Goal: Transaction & Acquisition: Purchase product/service

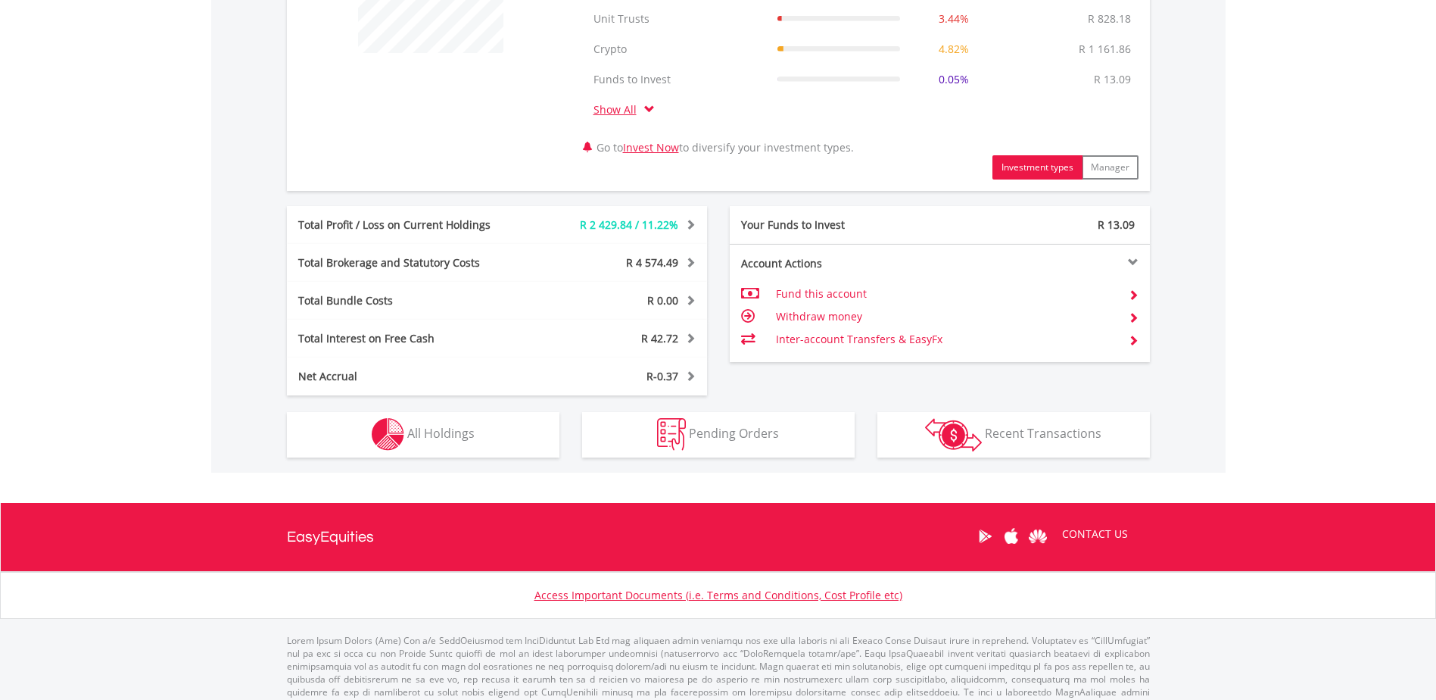
scroll to position [682, 0]
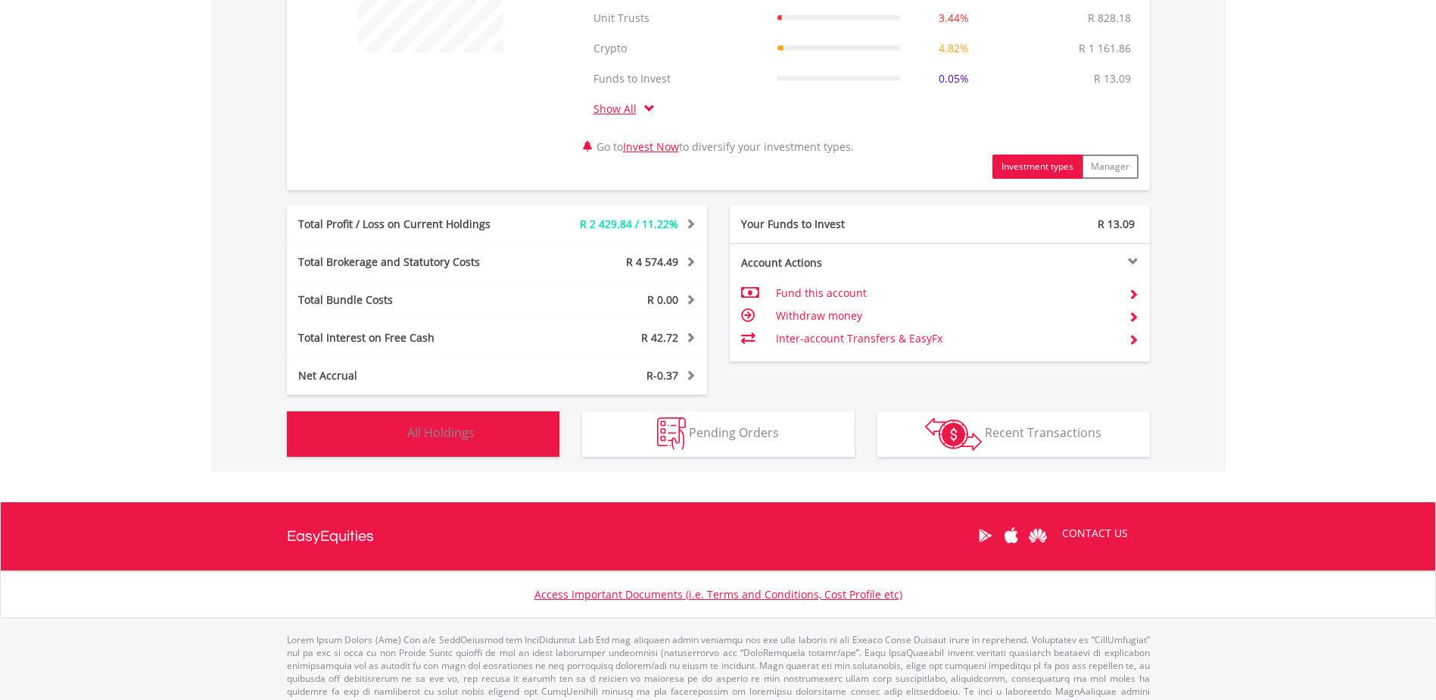
click at [453, 433] on span "All Holdings" at bounding box center [440, 432] width 67 height 17
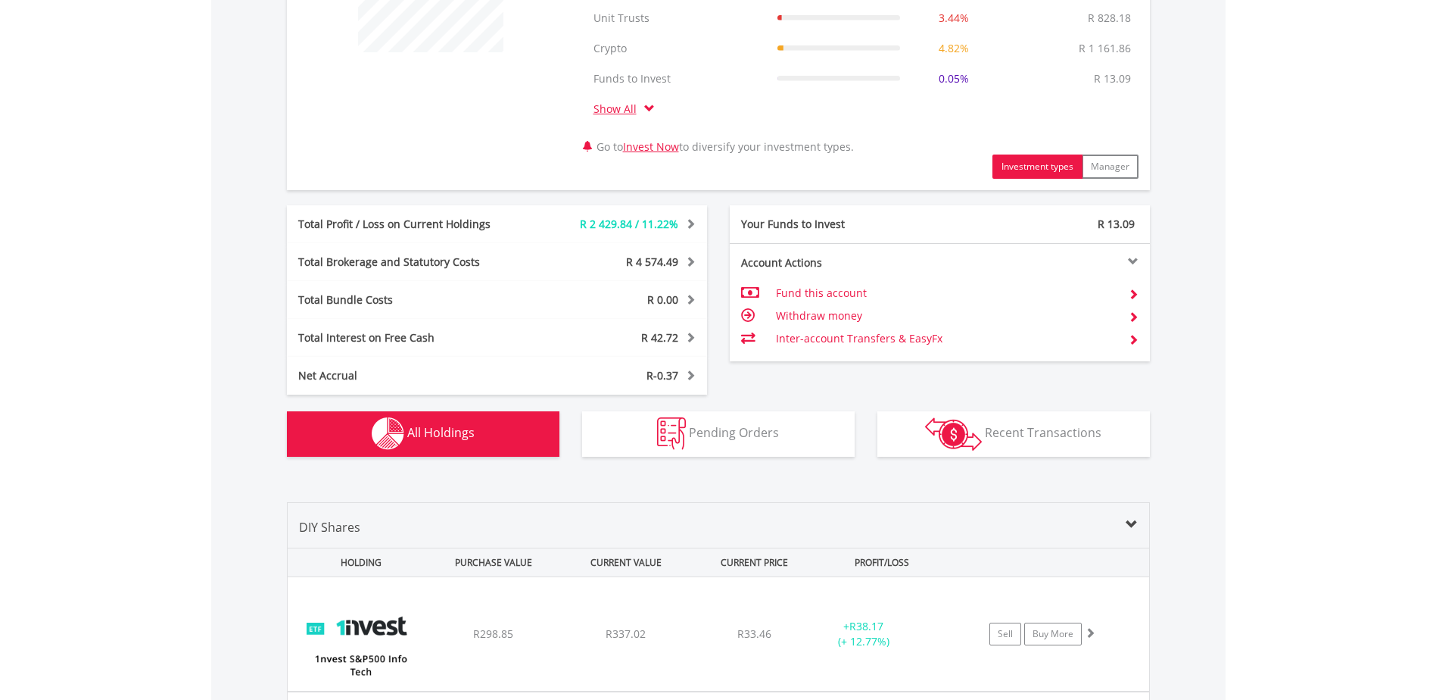
scroll to position [1184, 0]
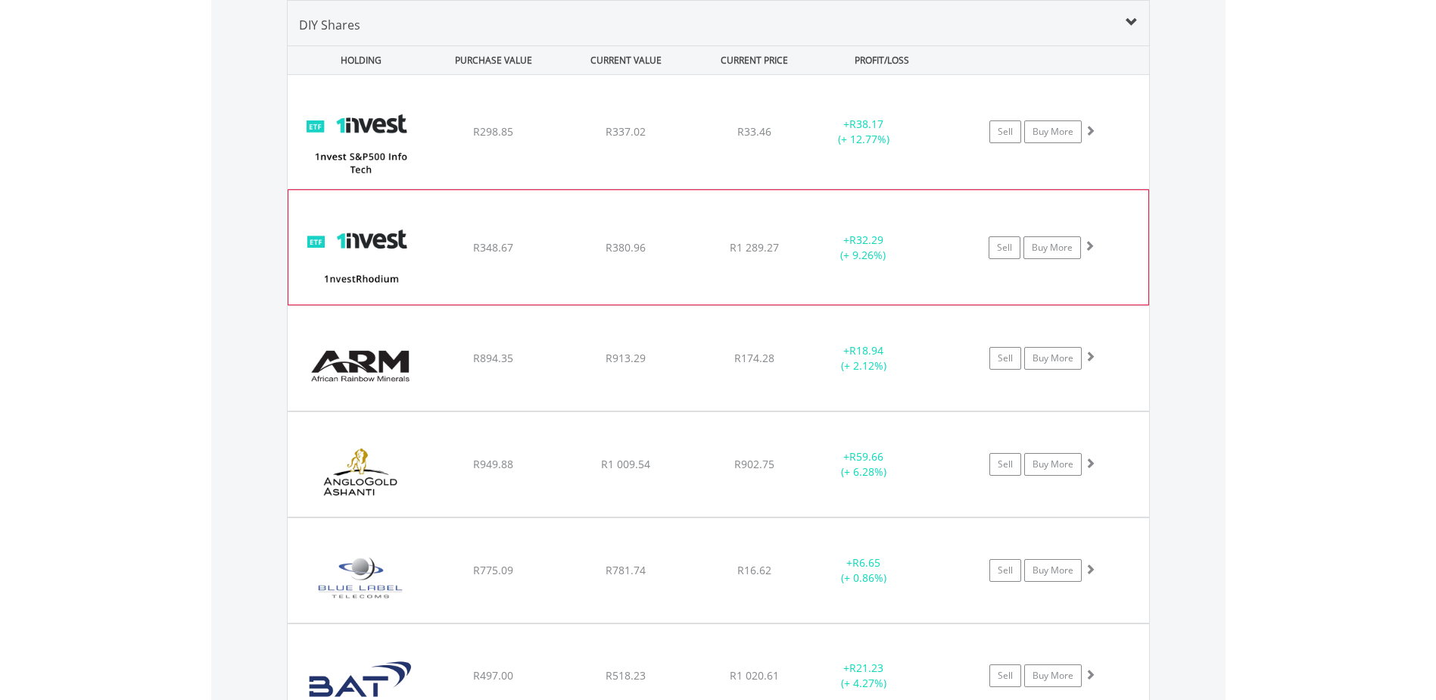
click at [769, 189] on div "﻿ 1nvestRhodium ETF R348.67 R380.96 R1 289.27 + R32.29 (+ 9.26%) Sell Buy More" at bounding box center [719, 132] width 862 height 114
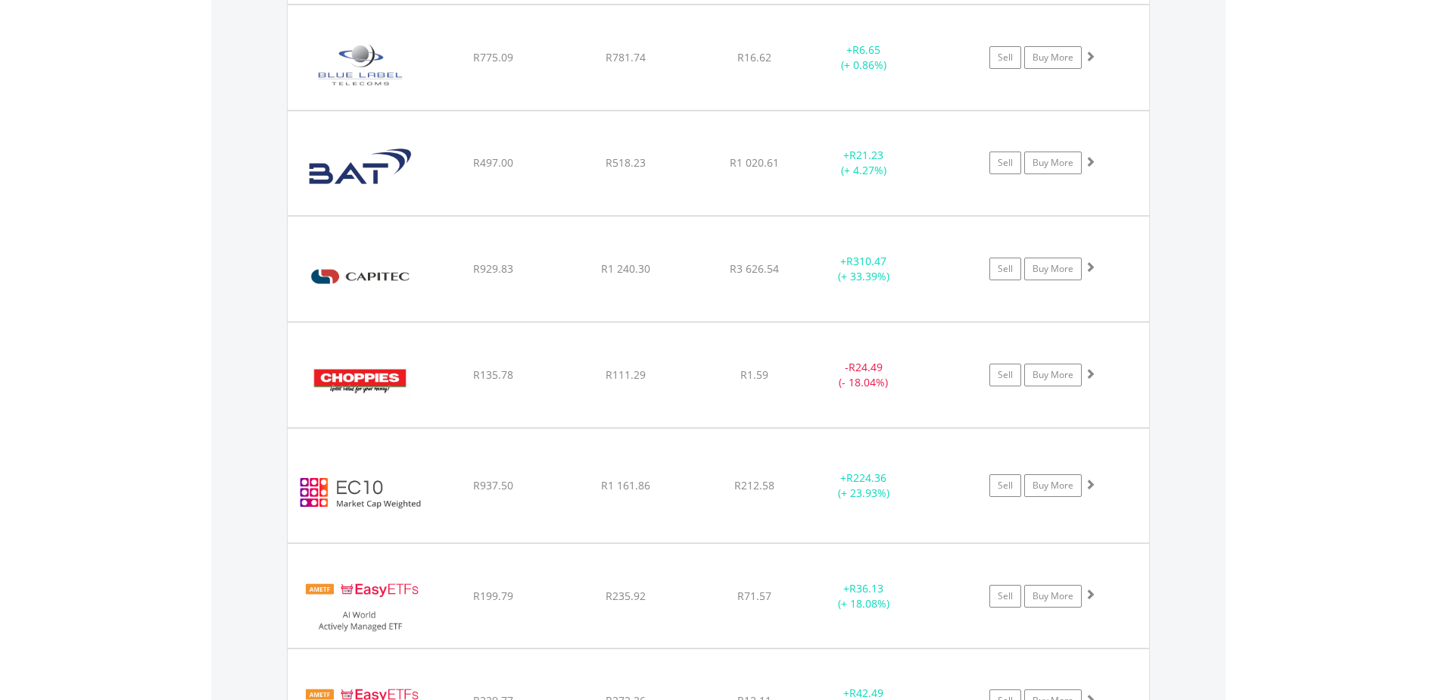
scroll to position [2017, 0]
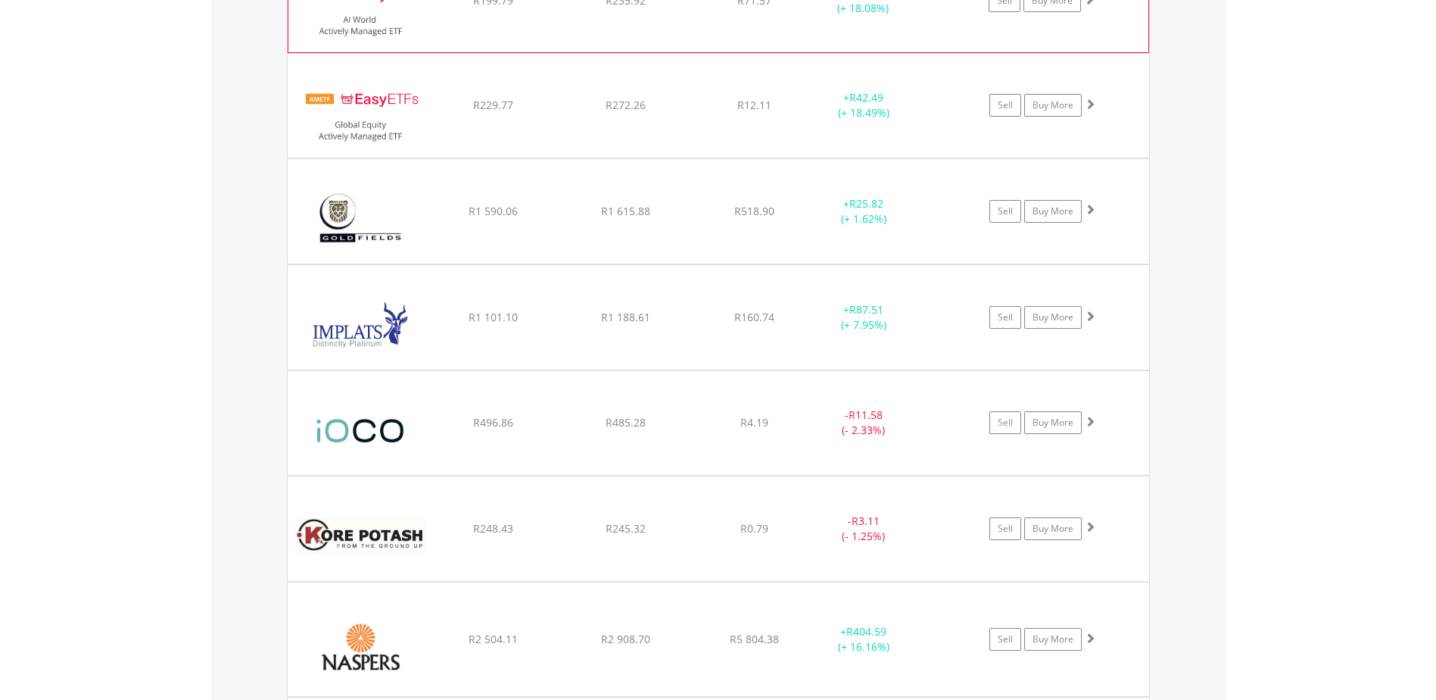
scroll to position [2925, 0]
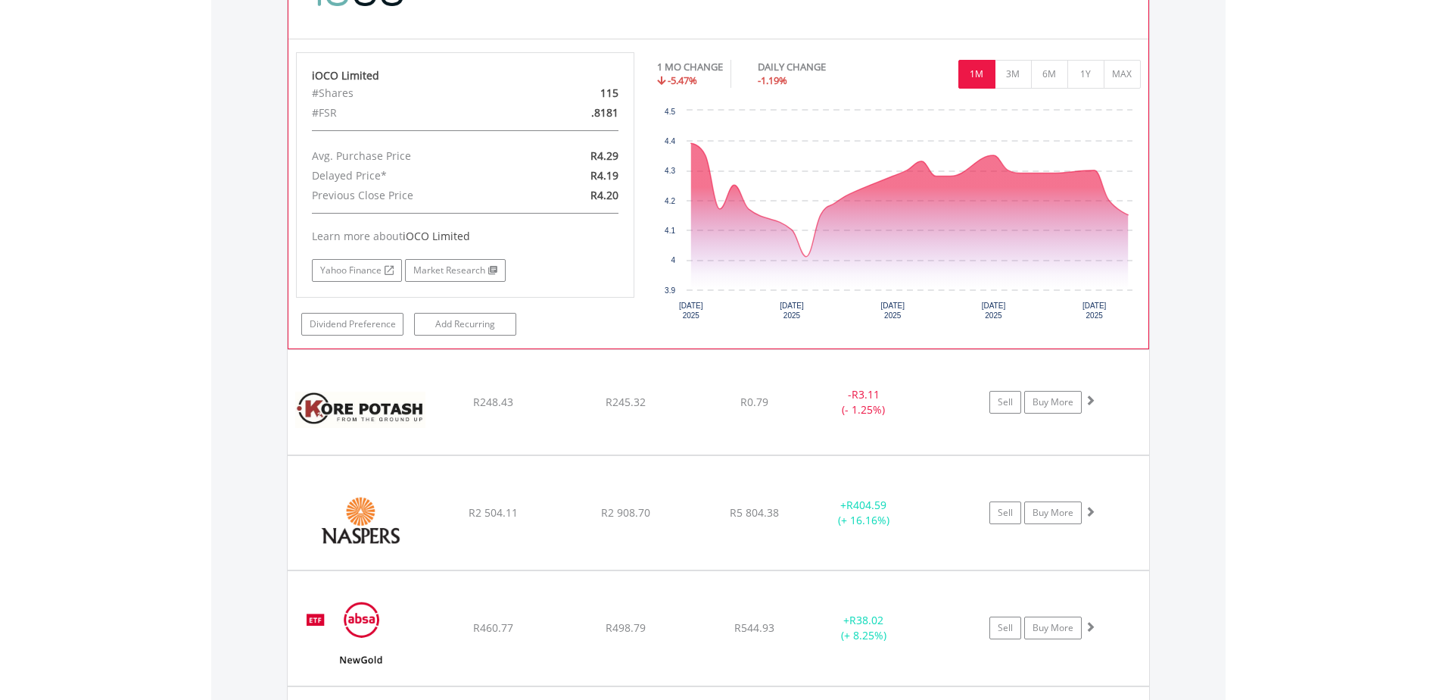
scroll to position [3380, 0]
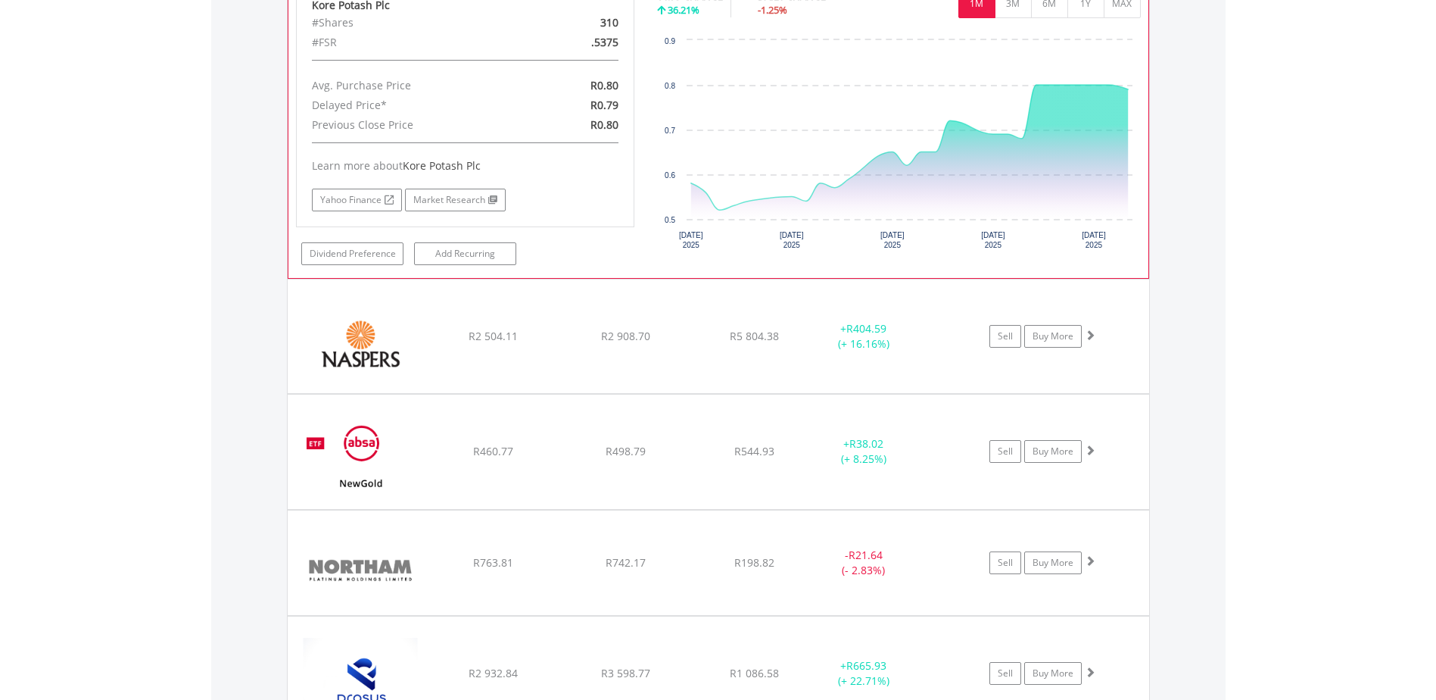
scroll to position [3834, 0]
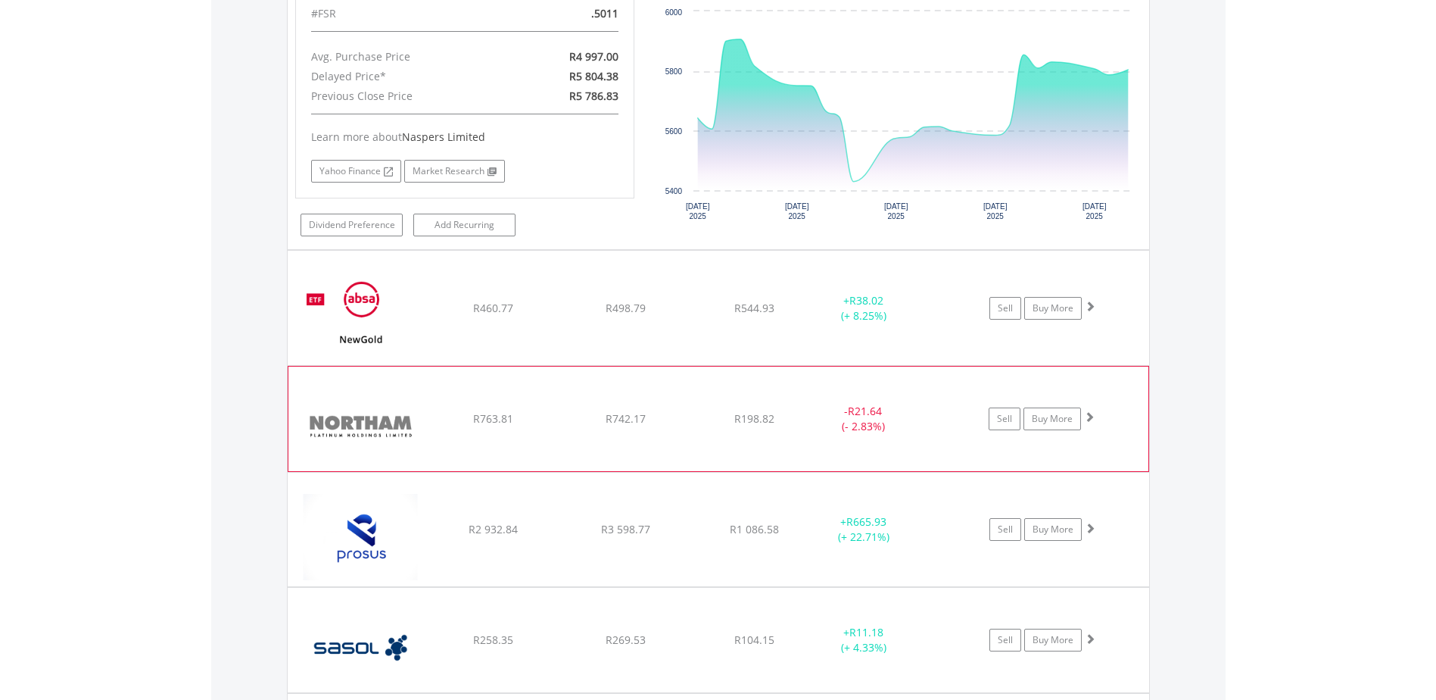
scroll to position [4288, 0]
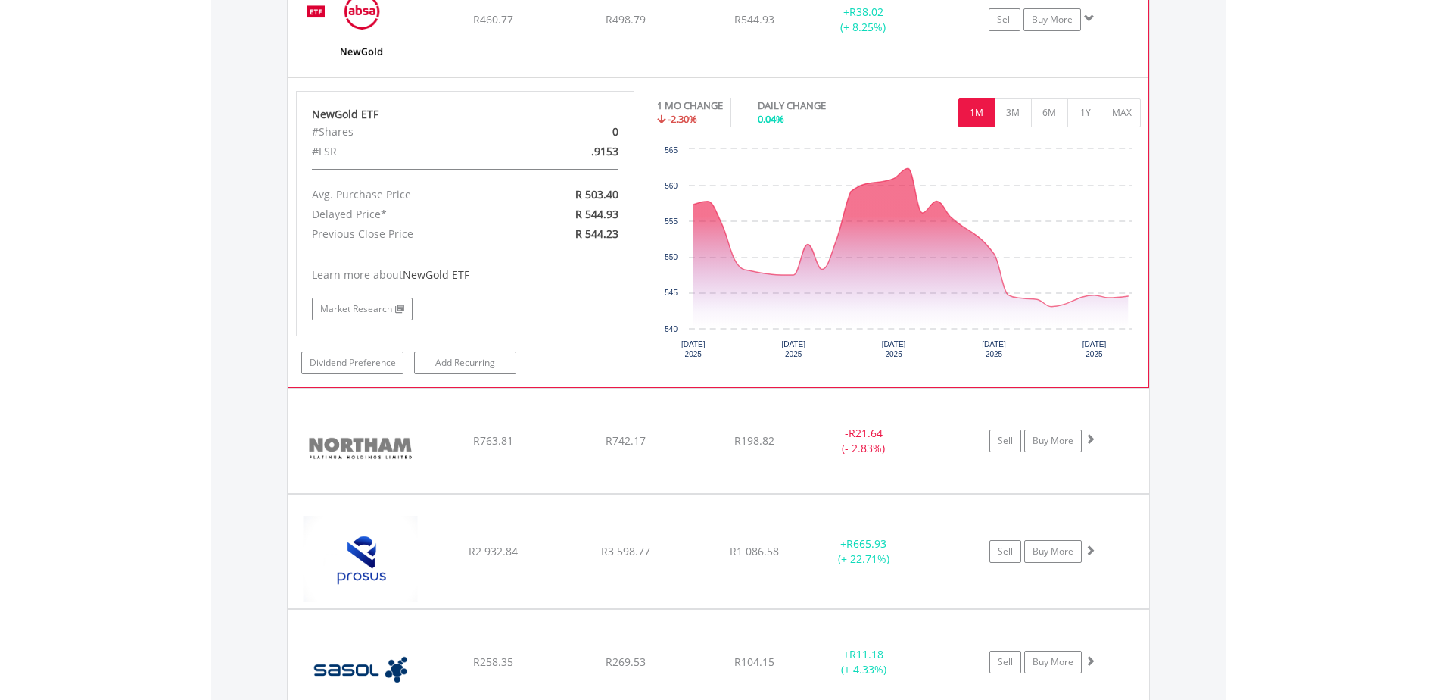
scroll to position [4667, 0]
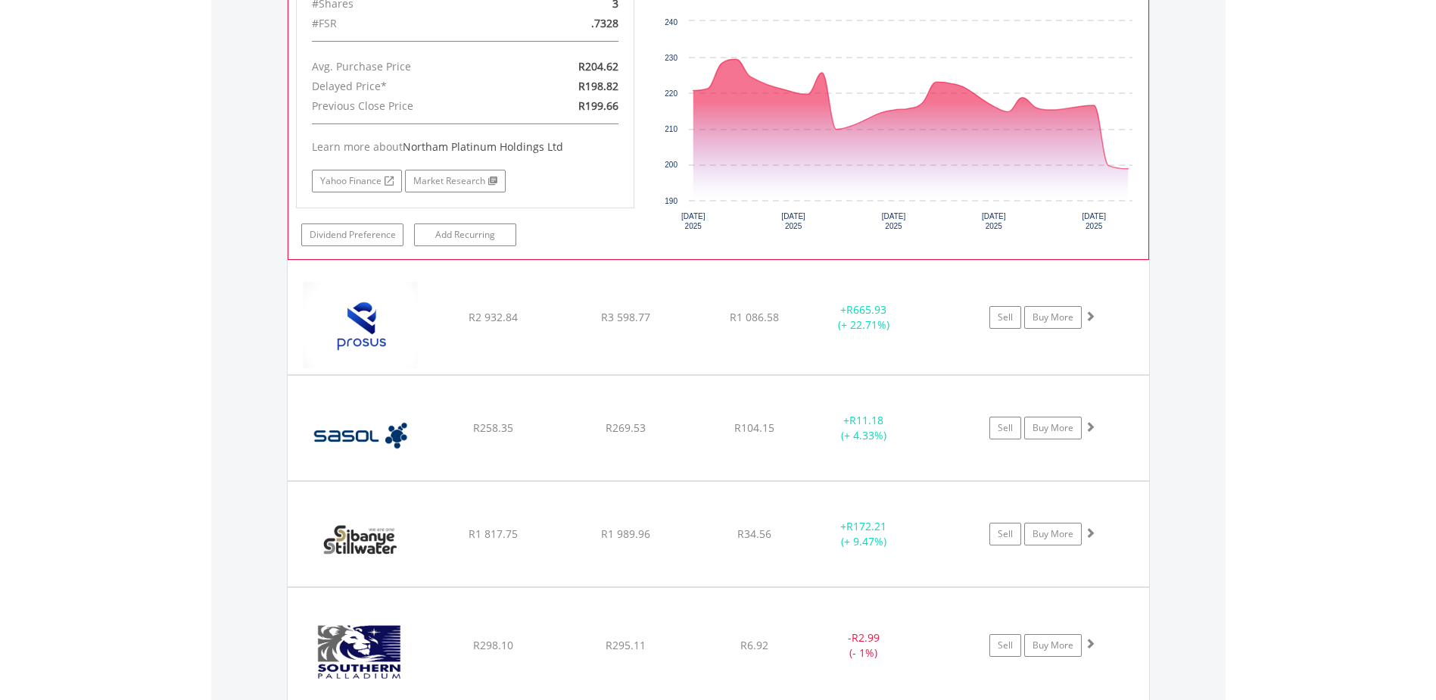
scroll to position [5121, 0]
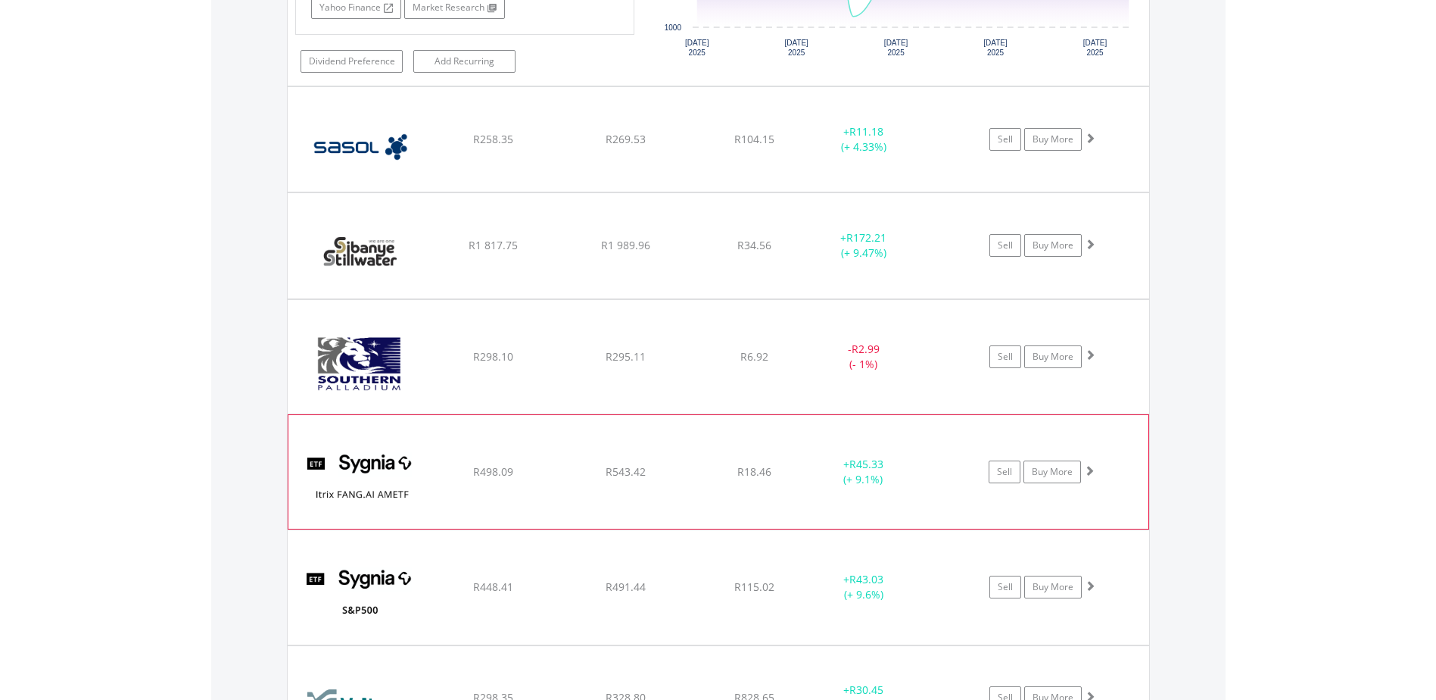
scroll to position [5727, 0]
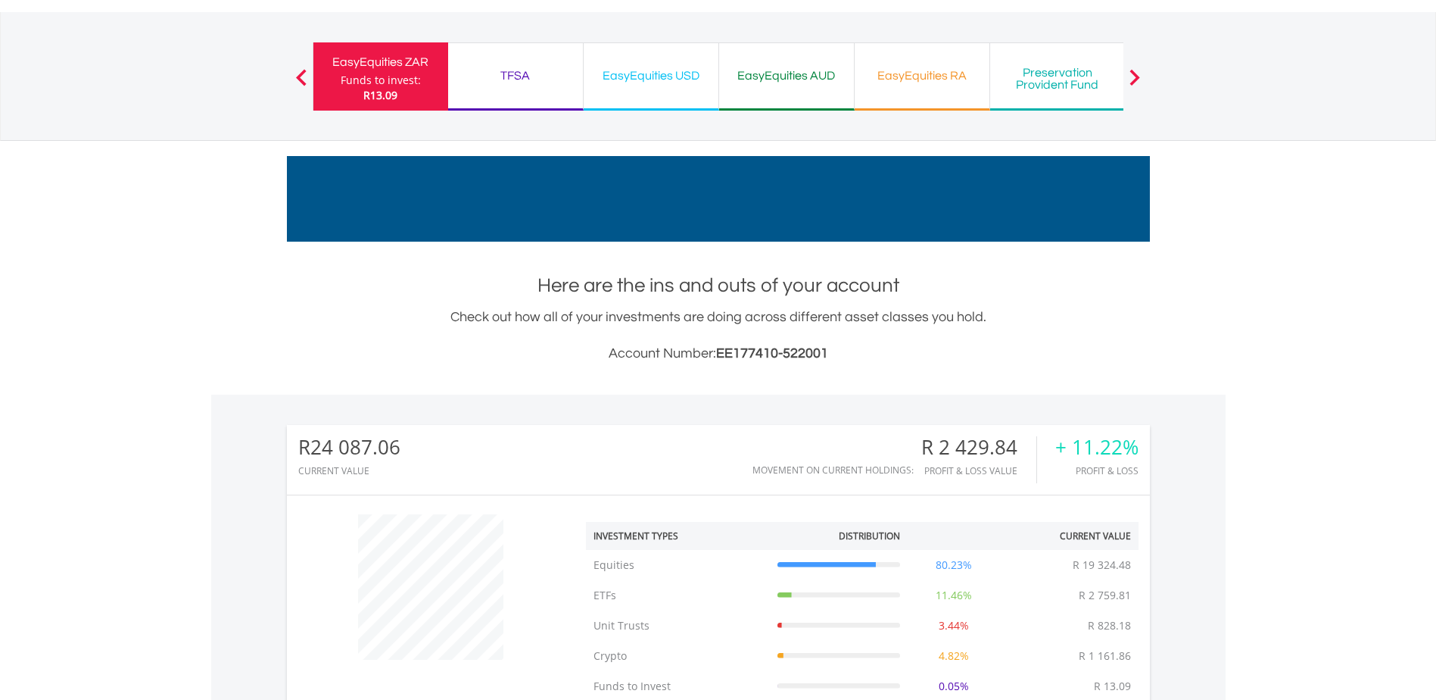
scroll to position [0, 0]
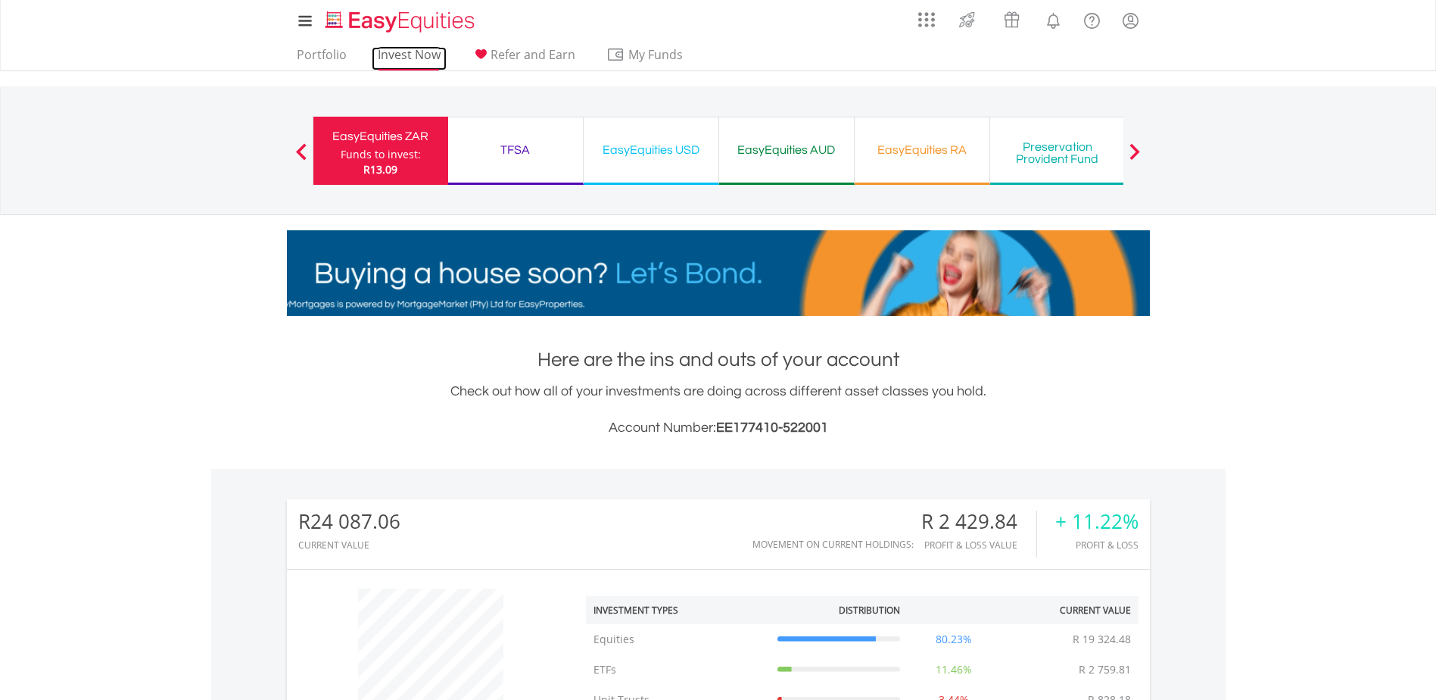
click at [388, 55] on link "Invest Now" at bounding box center [409, 58] width 75 height 23
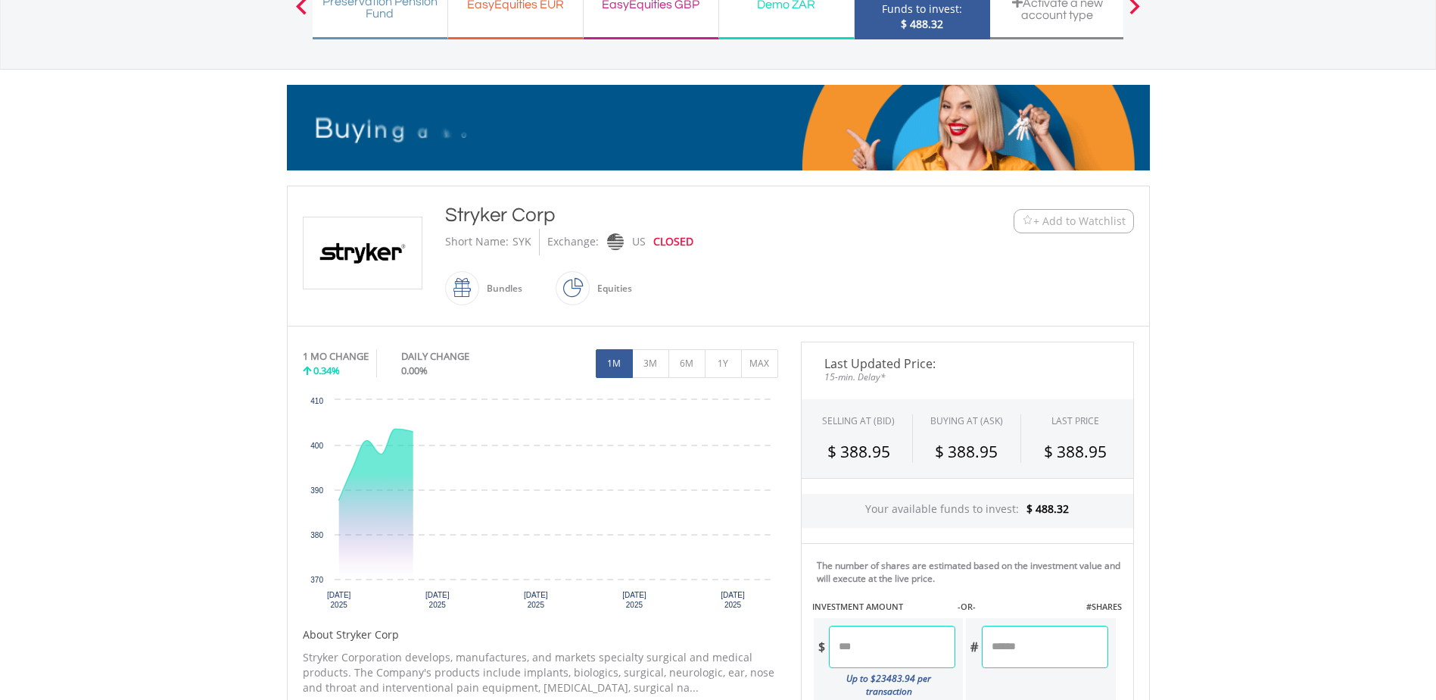
scroll to position [151, 0]
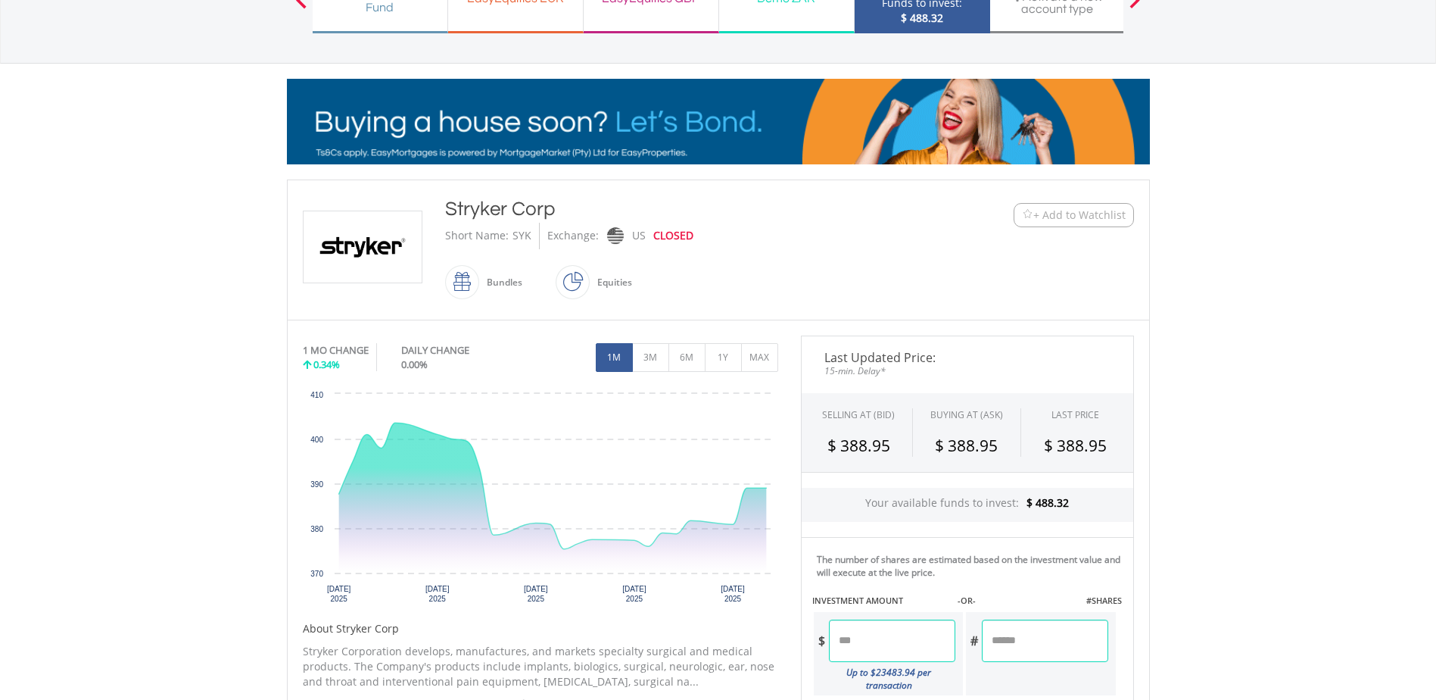
click at [868, 647] on input "number" at bounding box center [892, 640] width 126 height 42
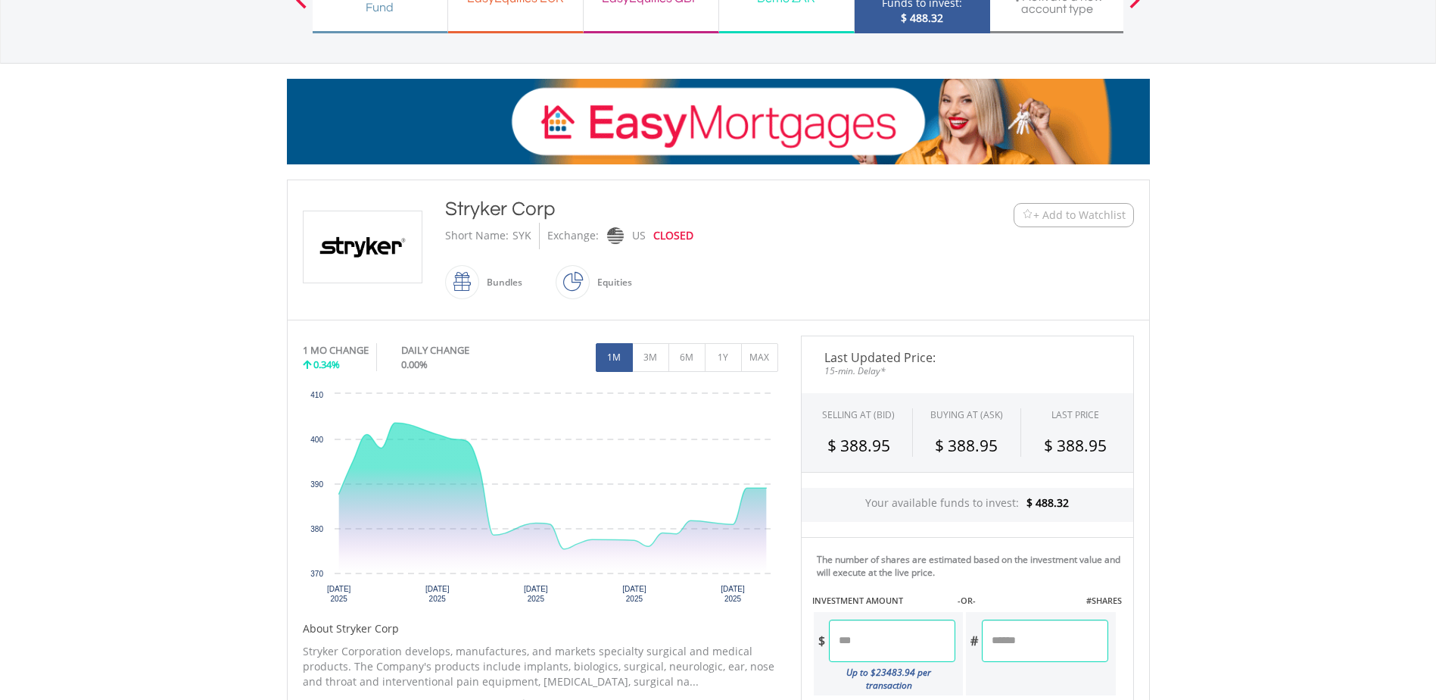
type input "*****"
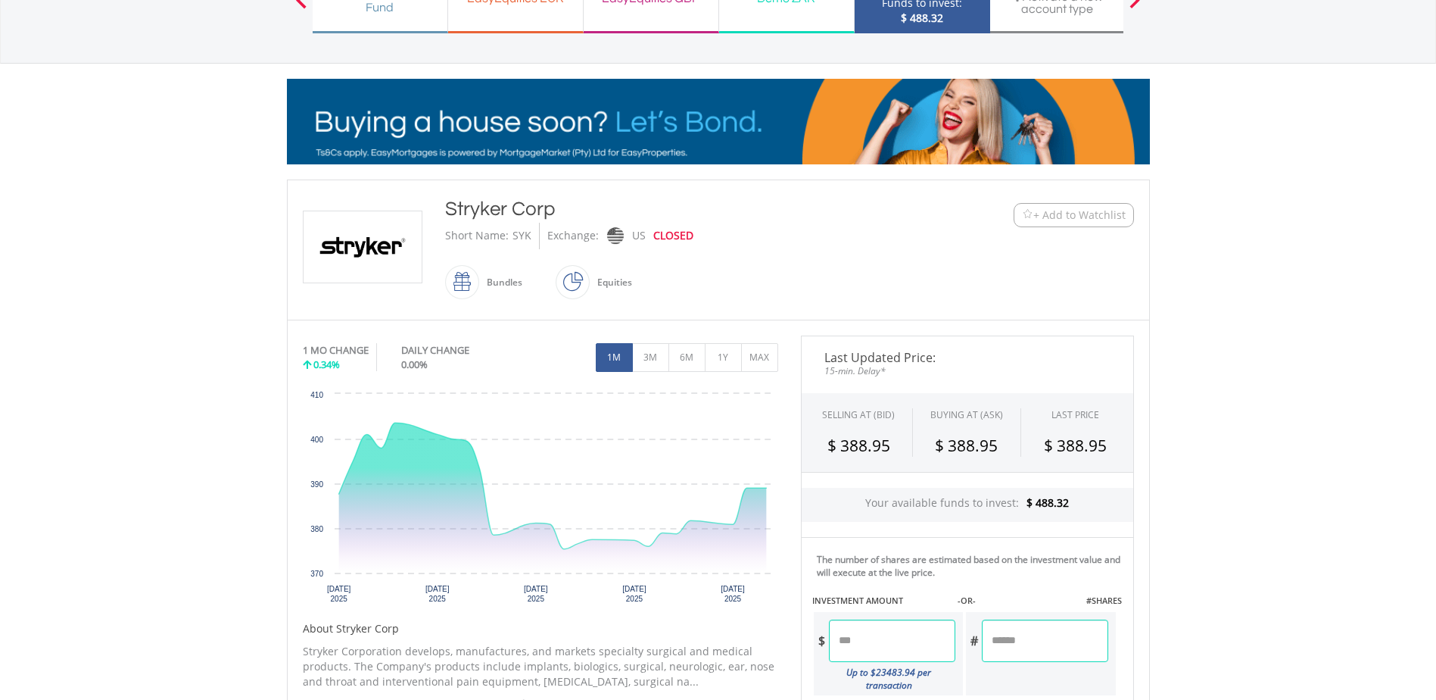
type input "******"
click at [994, 650] on div "Last Updated Price: 15-min. Delay* SELLING AT (BID) BUYING AT (ASK) LAST PRICE …" at bounding box center [968, 632] width 356 height 594
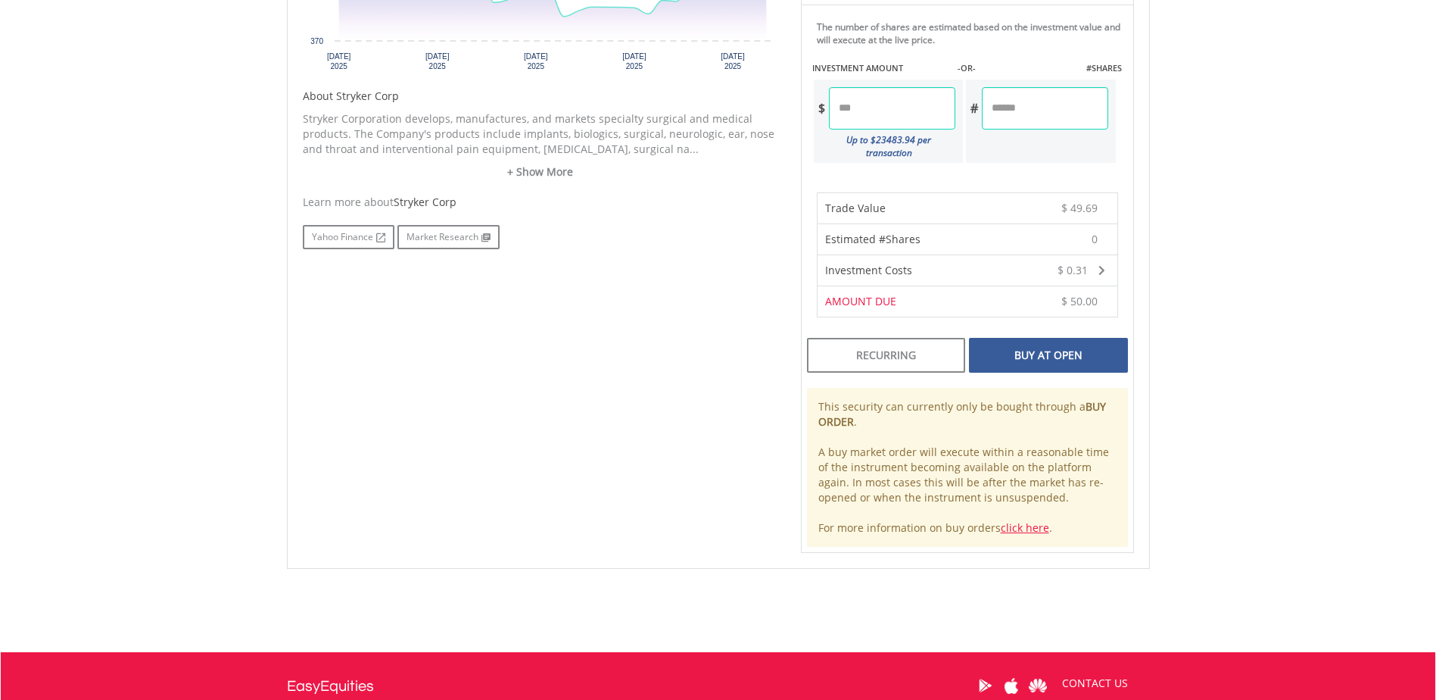
scroll to position [757, 0]
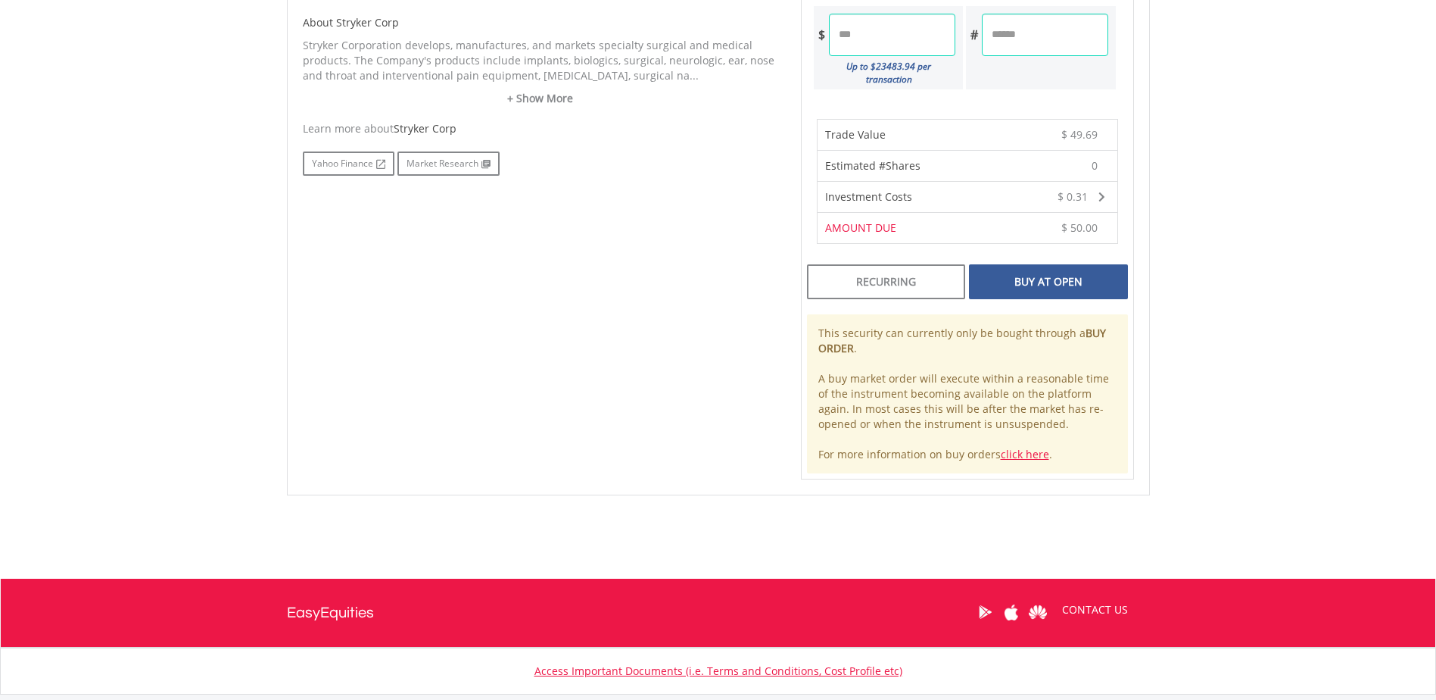
click at [1016, 277] on div "Buy At Open" at bounding box center [1048, 281] width 158 height 35
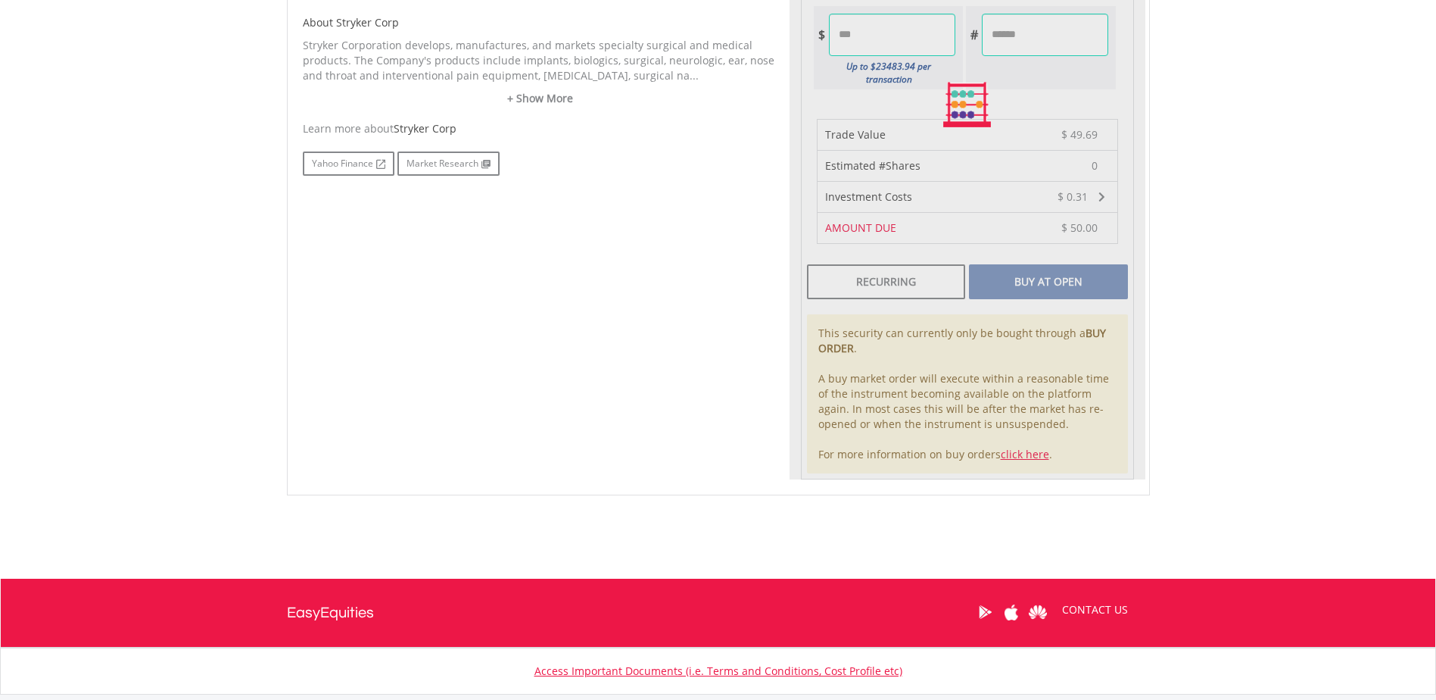
scroll to position [463, 0]
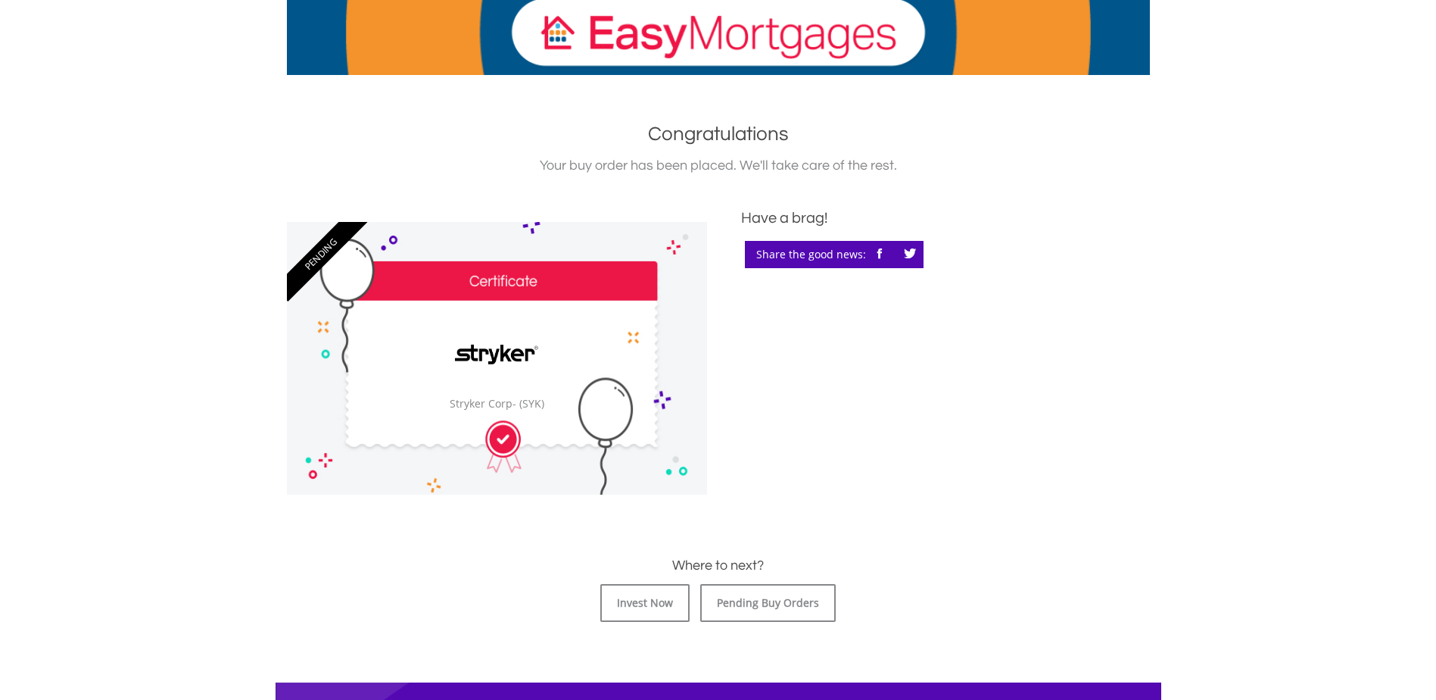
scroll to position [303, 0]
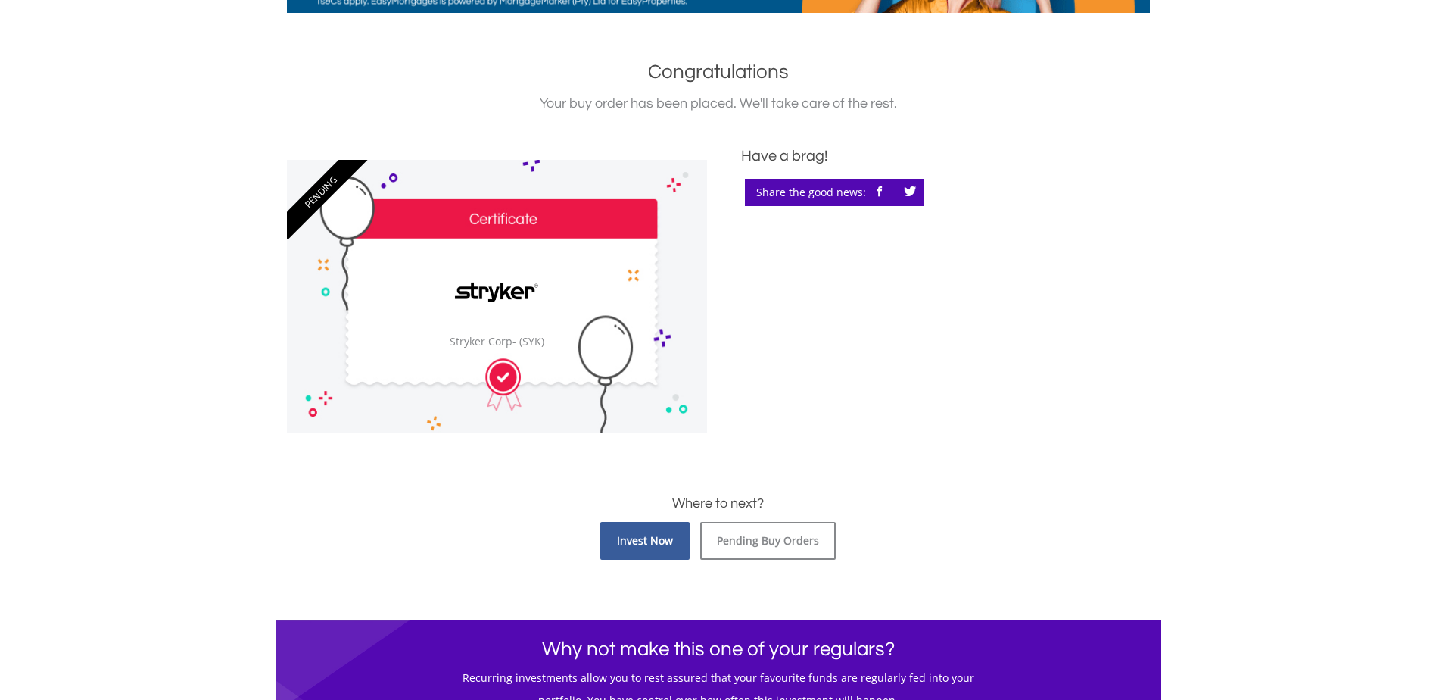
click at [634, 546] on link "Invest Now" at bounding box center [644, 541] width 89 height 38
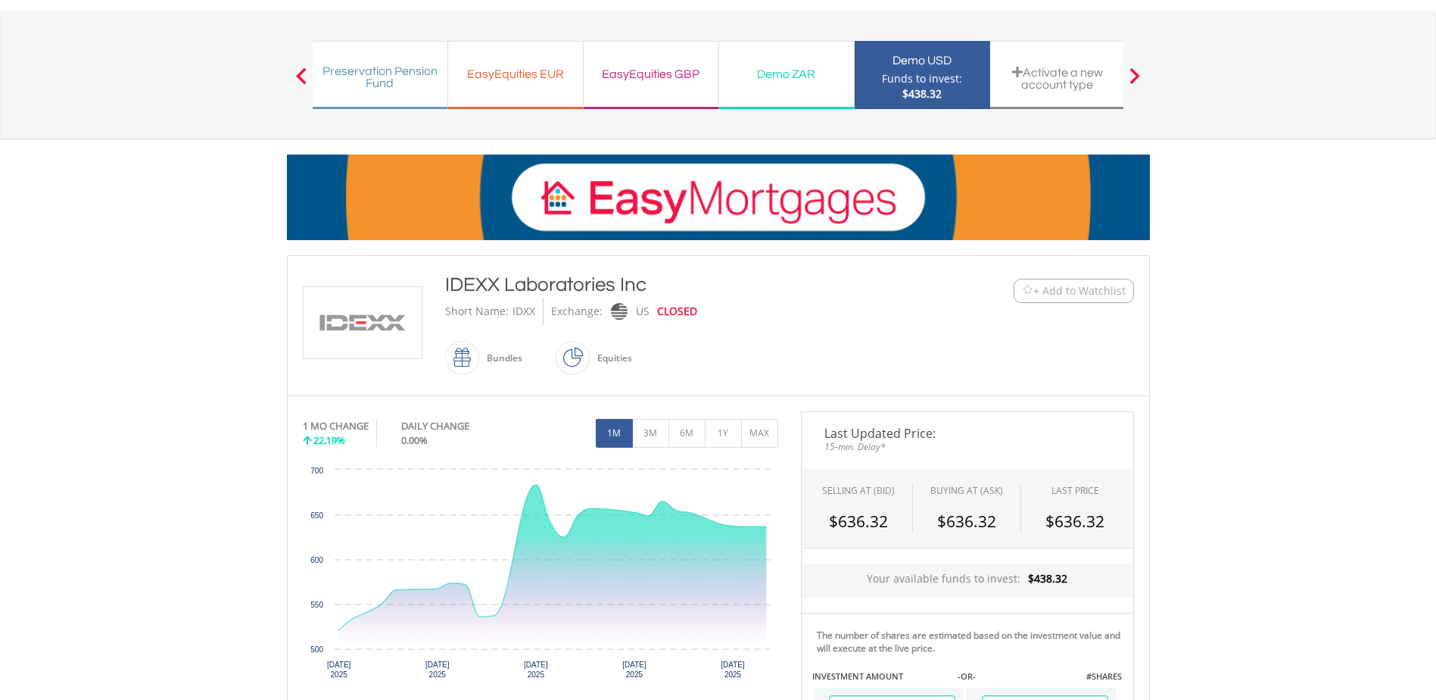
scroll to position [303, 0]
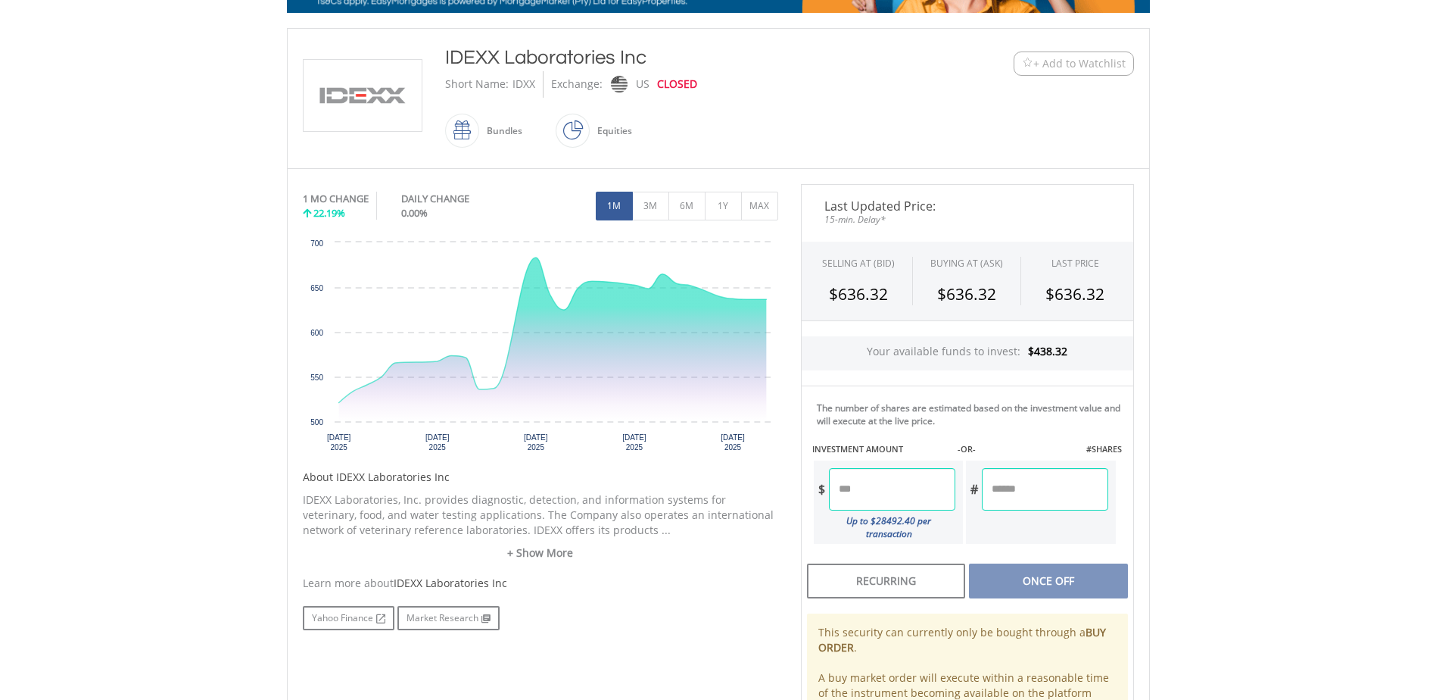
click at [895, 499] on input "number" at bounding box center [892, 489] width 126 height 42
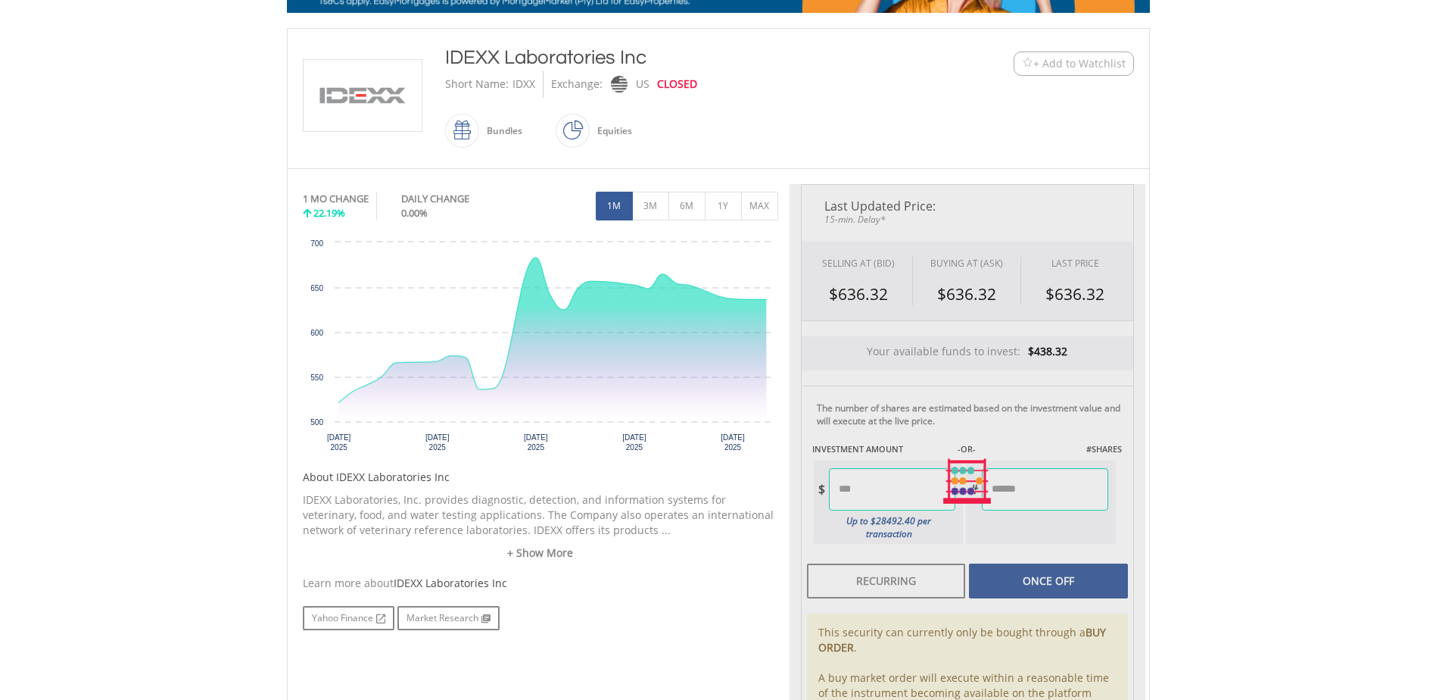
type input "*****"
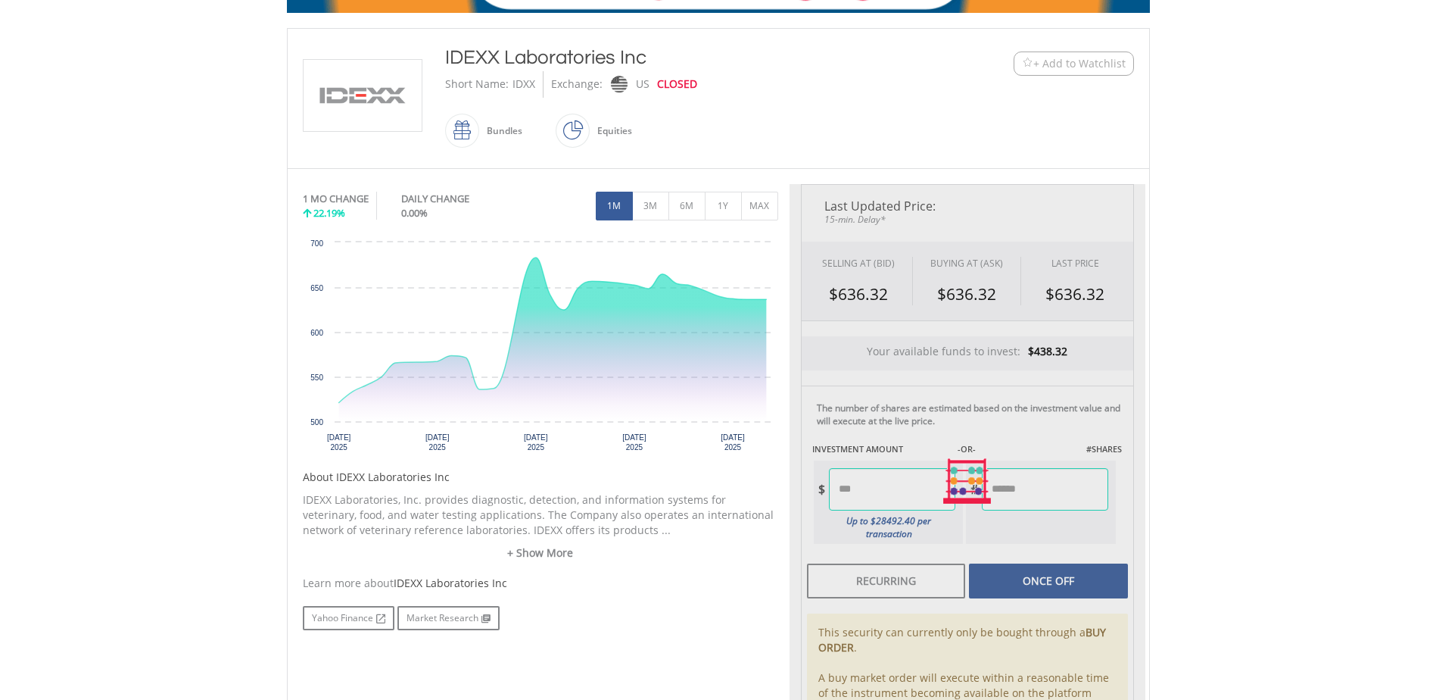
type input "******"
click at [1028, 475] on div "Last Updated Price: 15-min. Delay* SELLING AT (BID) BUYING AT (ASK) LAST PRICE …" at bounding box center [968, 481] width 356 height 594
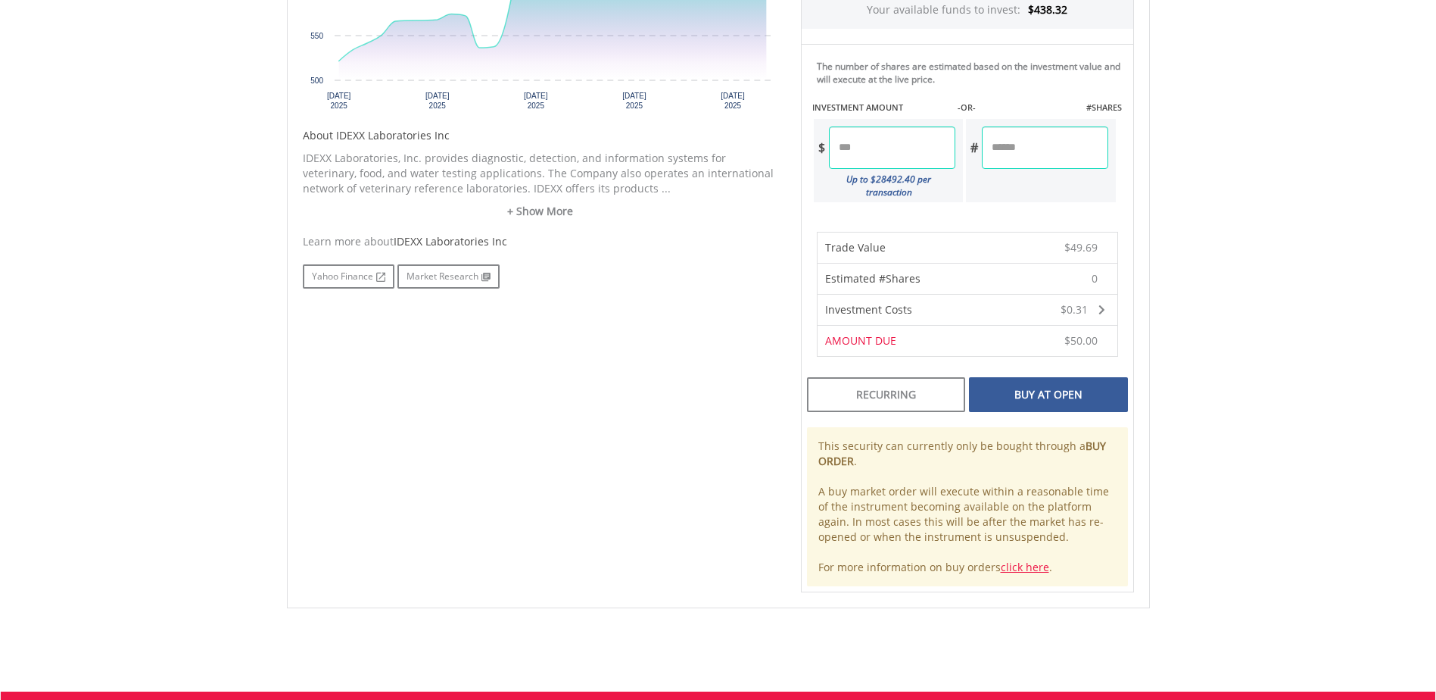
scroll to position [682, 0]
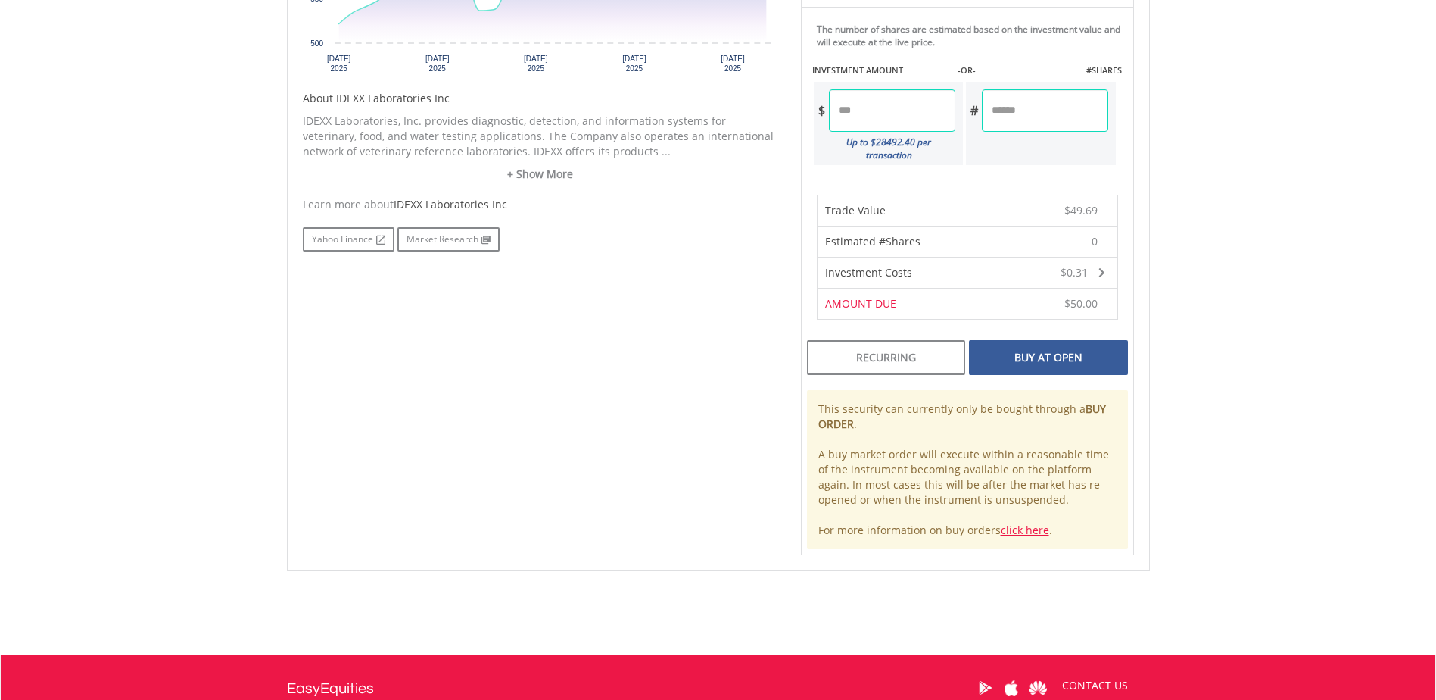
click at [1027, 349] on div "Buy At Open" at bounding box center [1048, 357] width 158 height 35
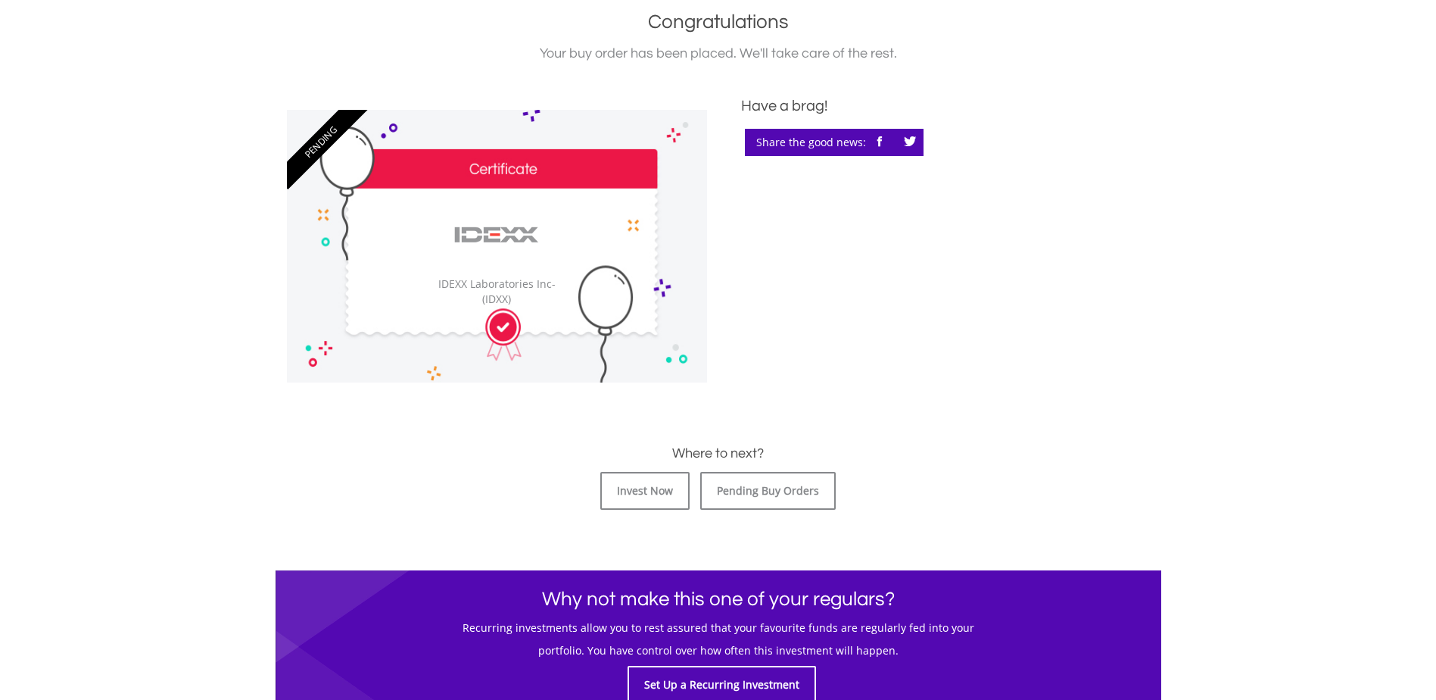
scroll to position [454, 0]
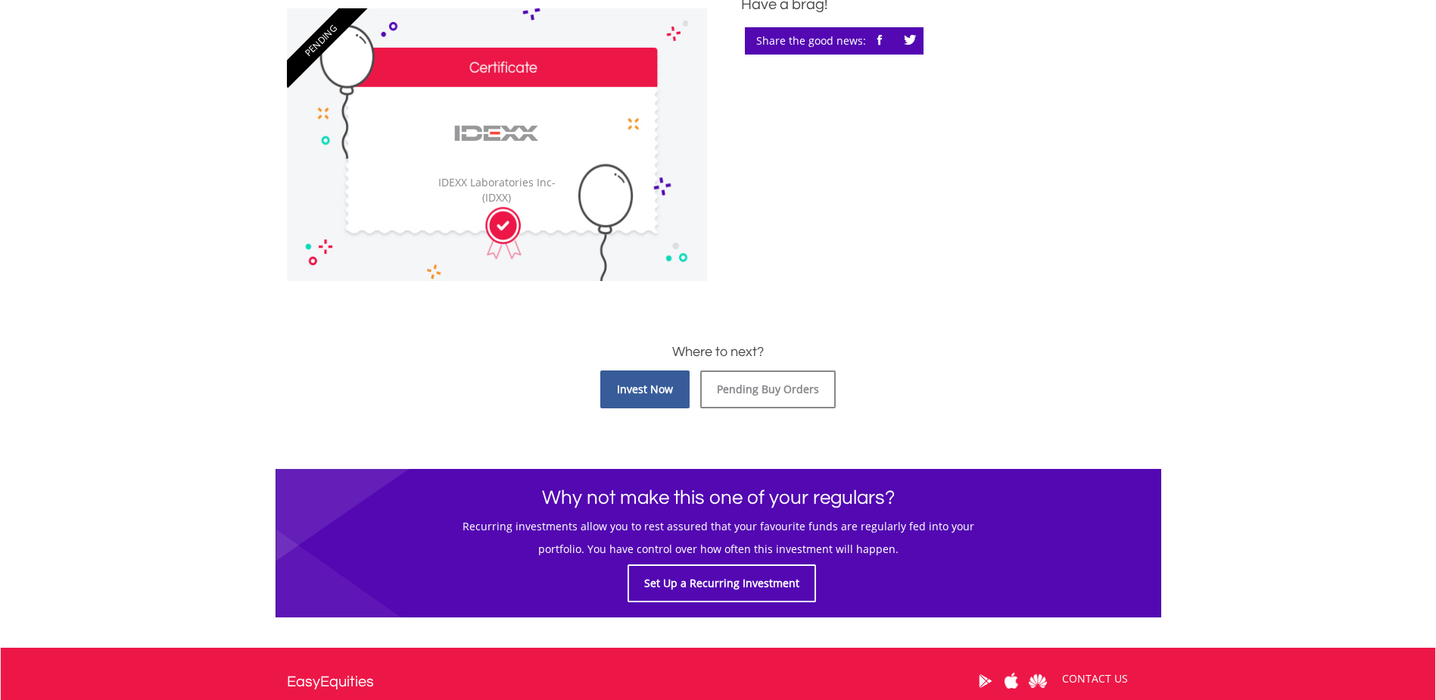
click at [644, 396] on link "Invest Now" at bounding box center [644, 389] width 89 height 38
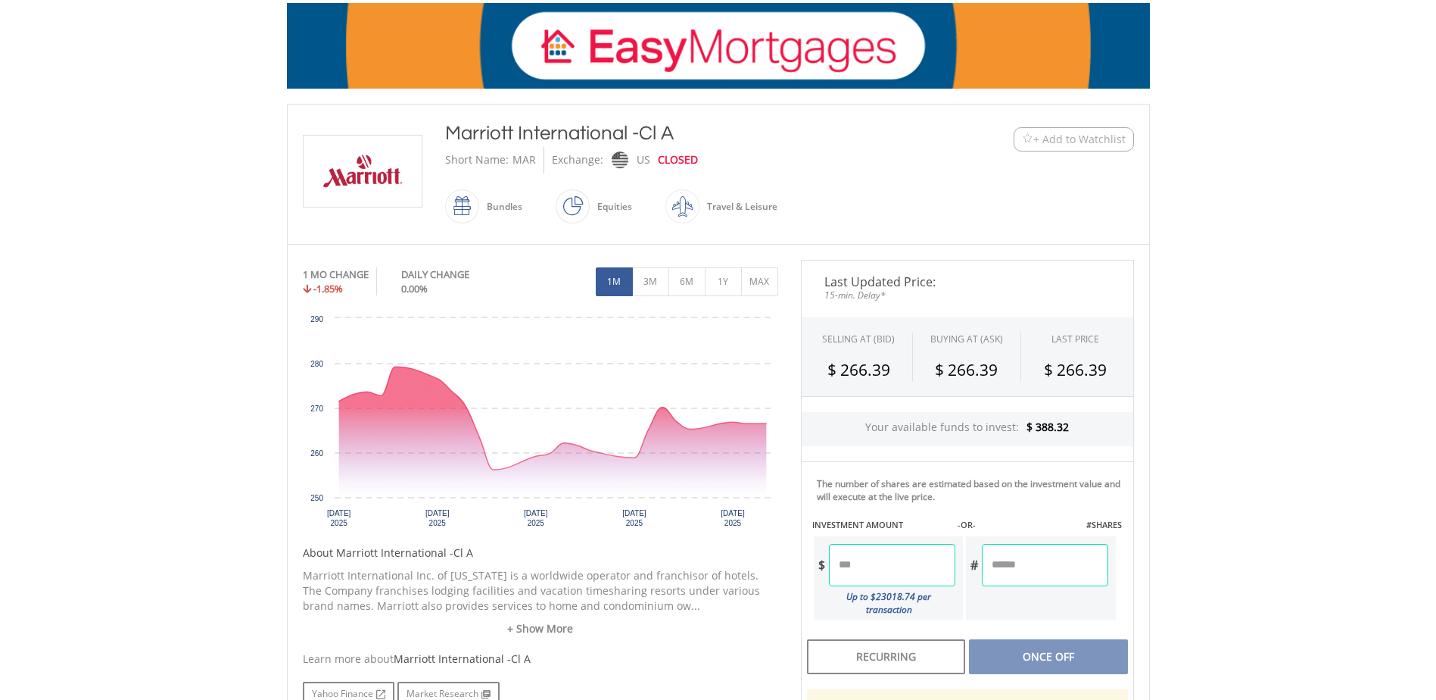
scroll to position [303, 0]
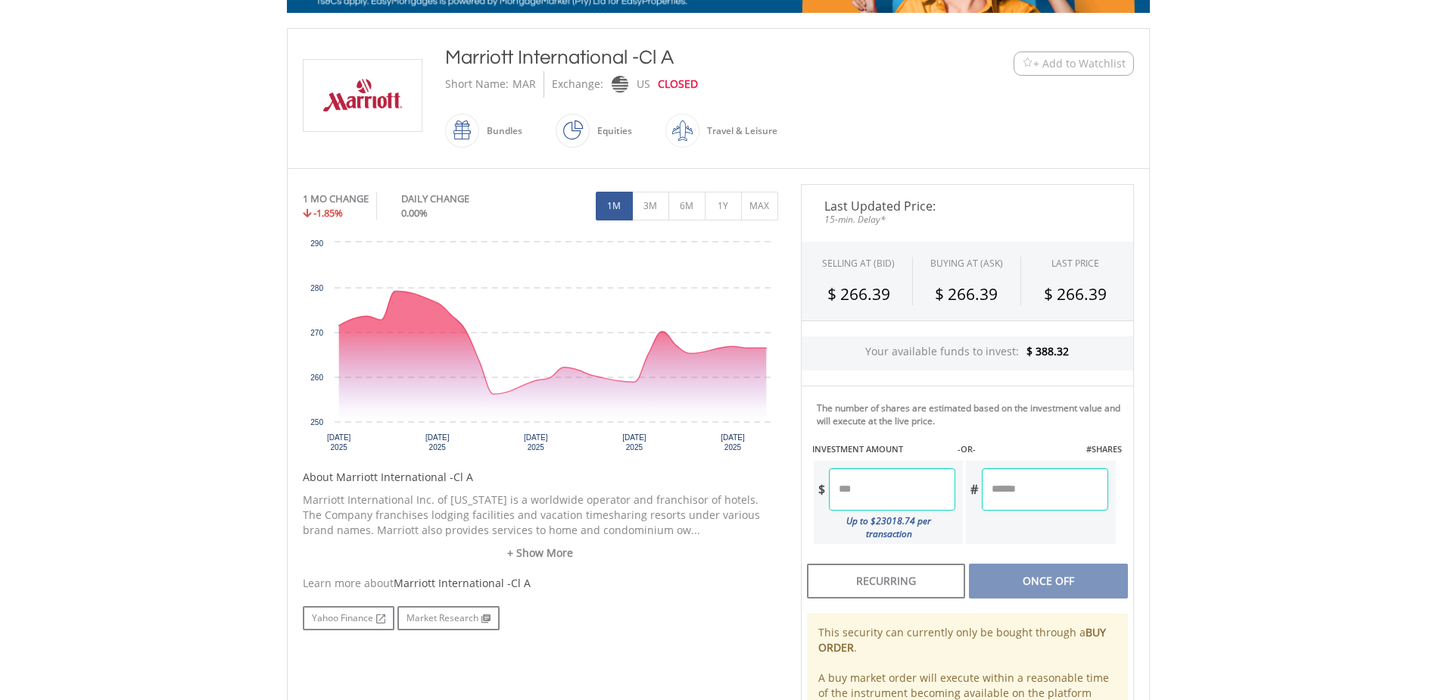
click at [891, 481] on input "number" at bounding box center [892, 489] width 126 height 42
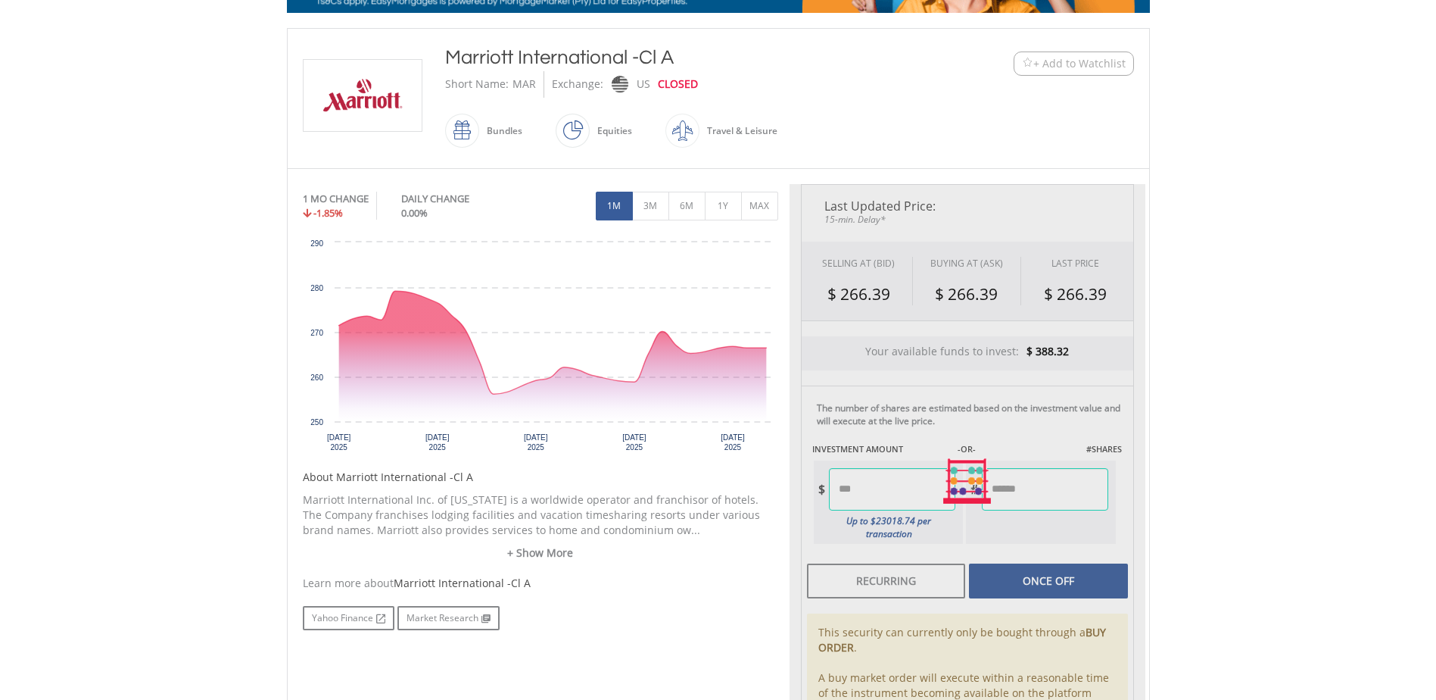
click at [1050, 488] on div "Last Updated Price: 15-min. Delay* SELLING AT (BID) BUYING AT (ASK) LAST PRICE …" at bounding box center [968, 481] width 356 height 594
type input "*****"
type input "******"
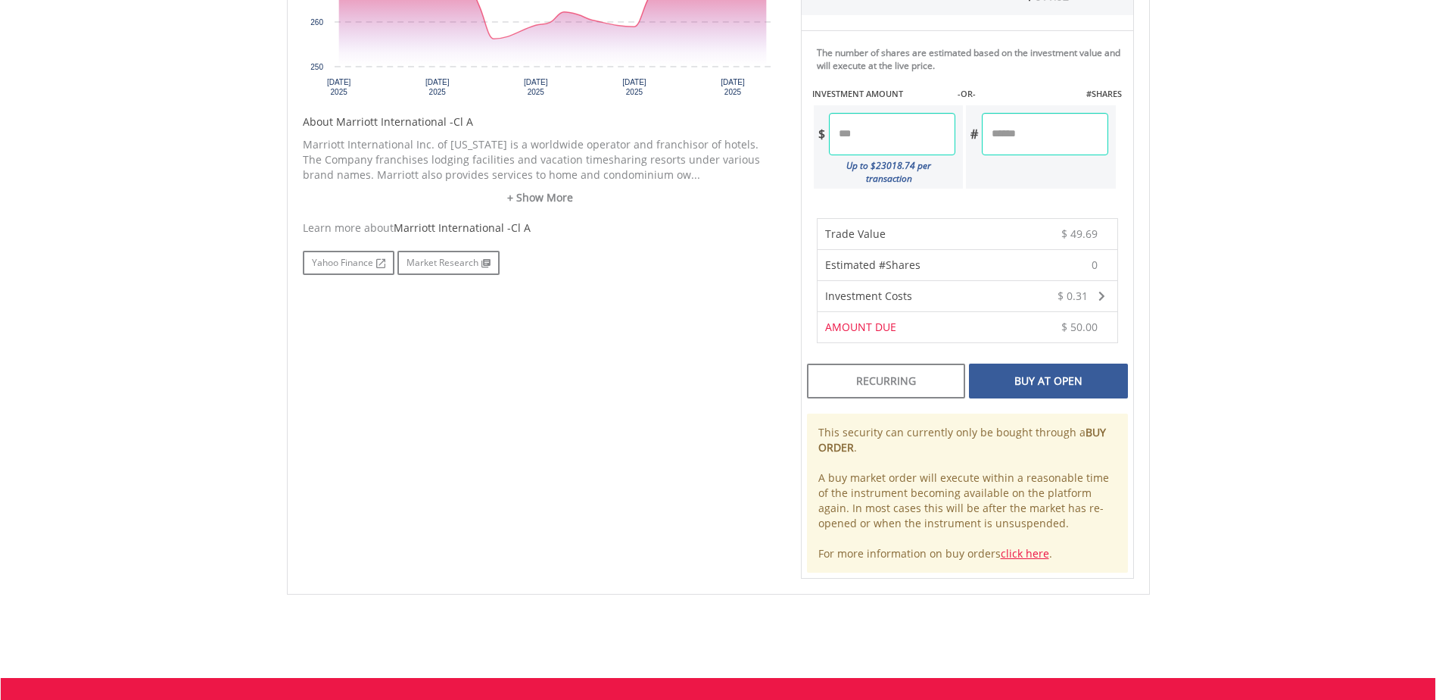
scroll to position [682, 0]
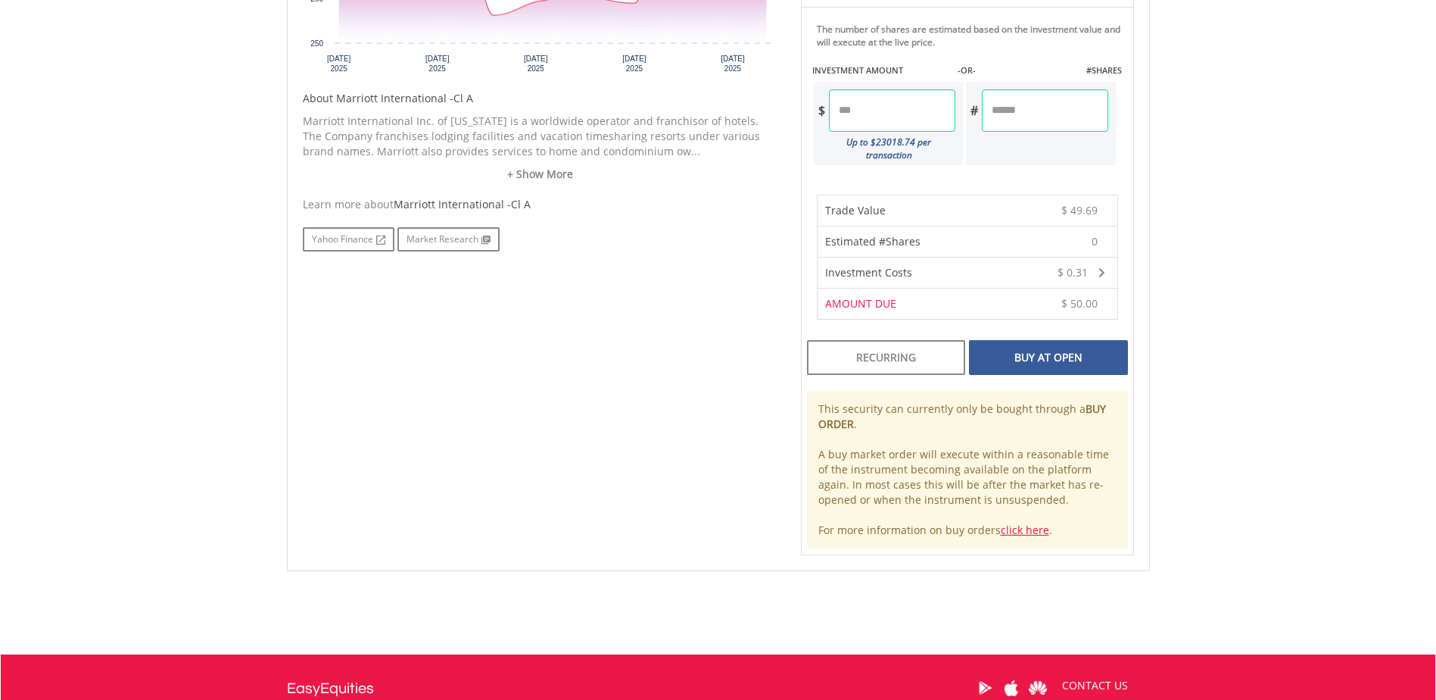
click at [1025, 351] on div "Buy At Open" at bounding box center [1048, 357] width 158 height 35
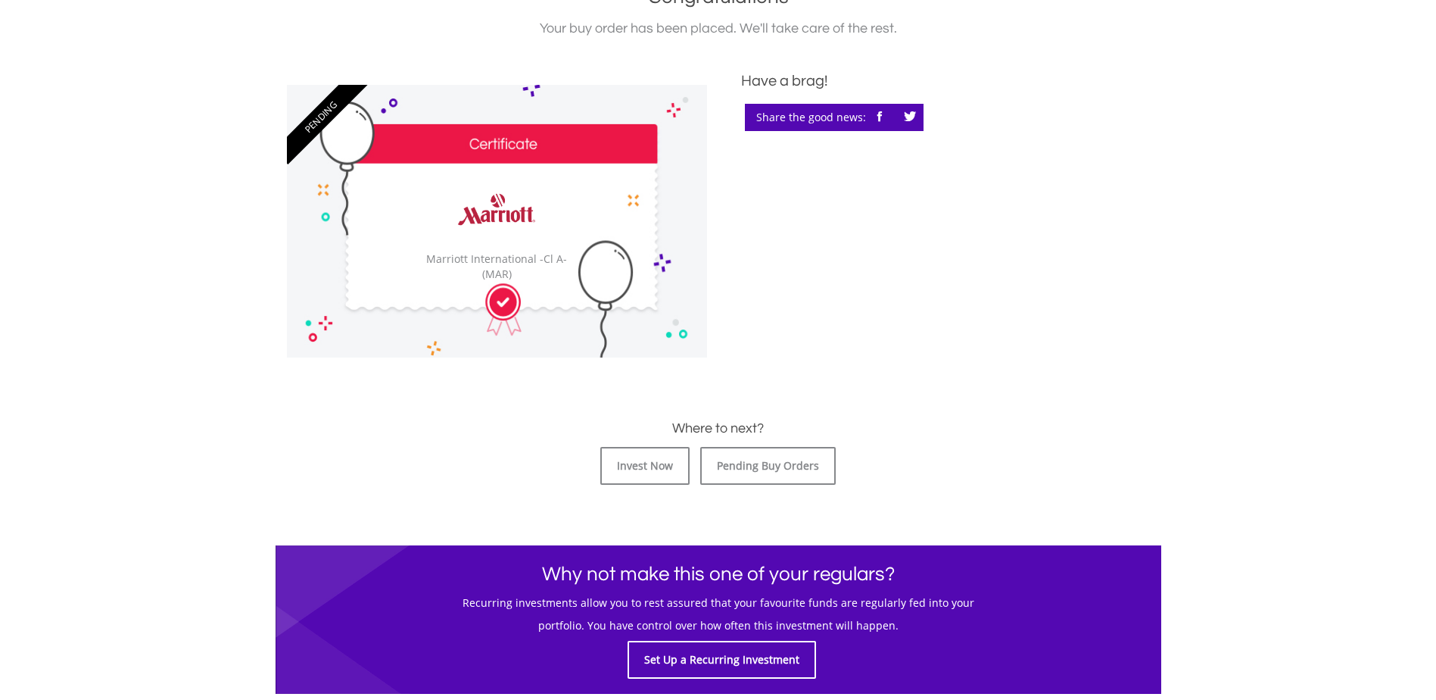
scroll to position [379, 0]
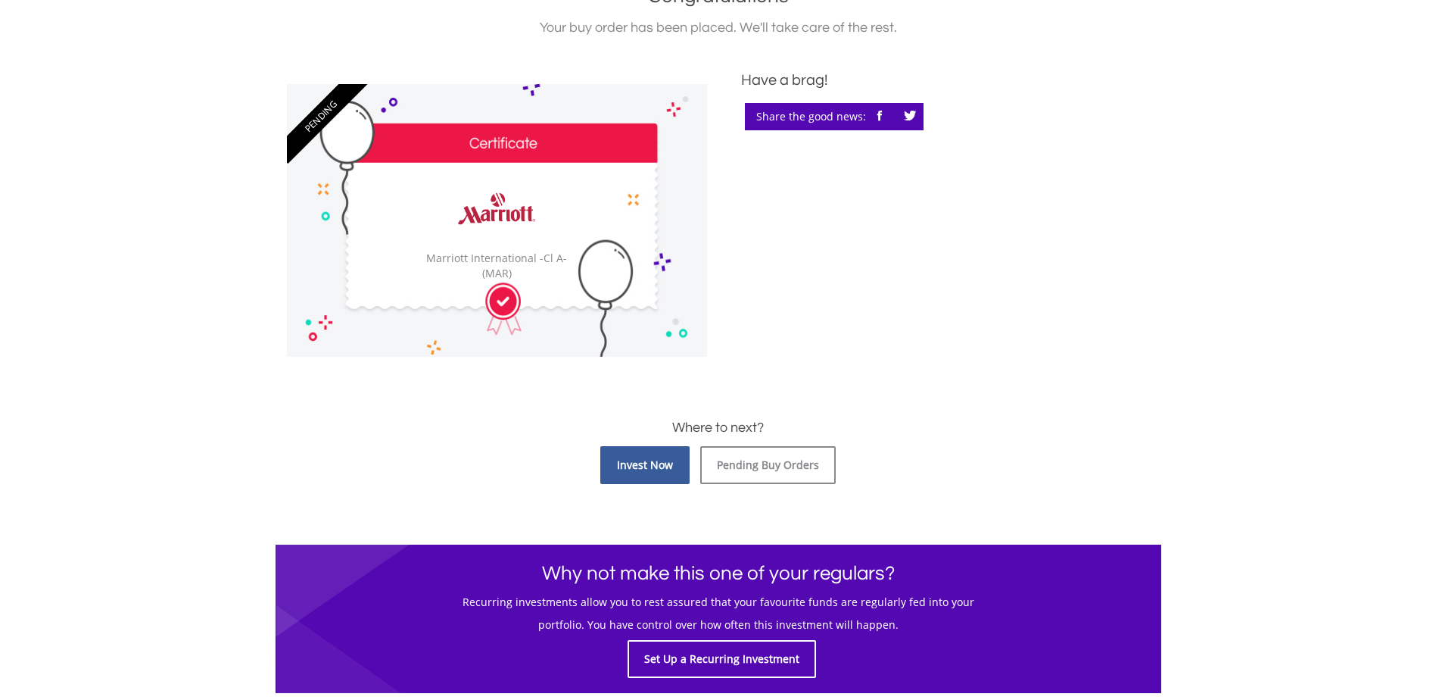
click at [632, 472] on link "Invest Now" at bounding box center [644, 465] width 89 height 38
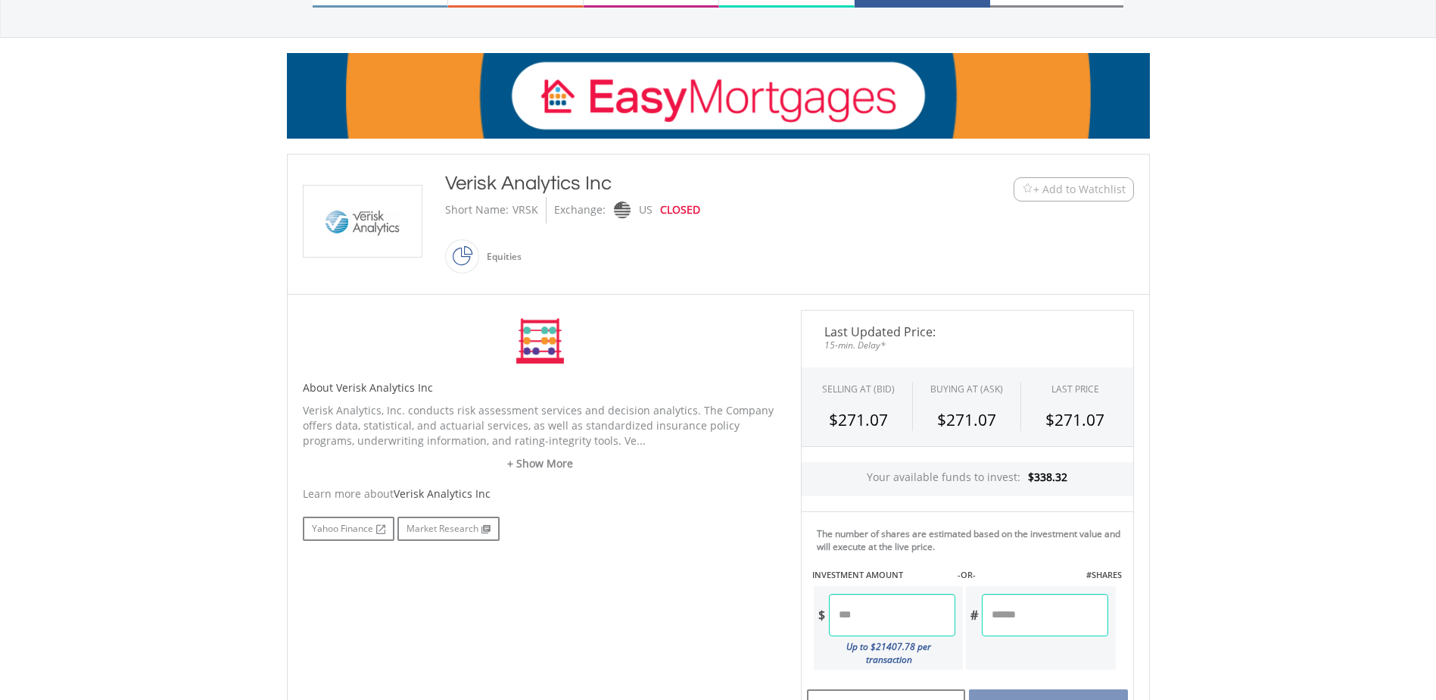
scroll to position [303, 0]
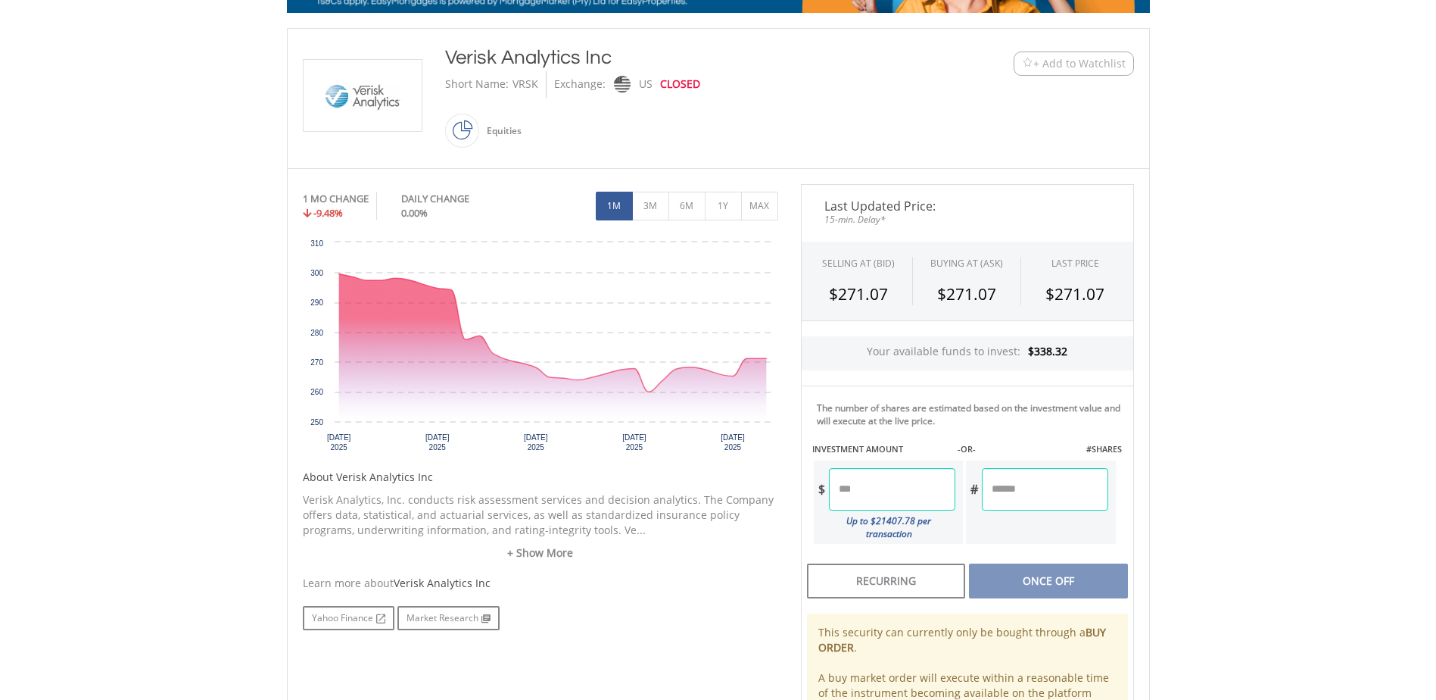
click at [879, 487] on input "number" at bounding box center [892, 489] width 126 height 42
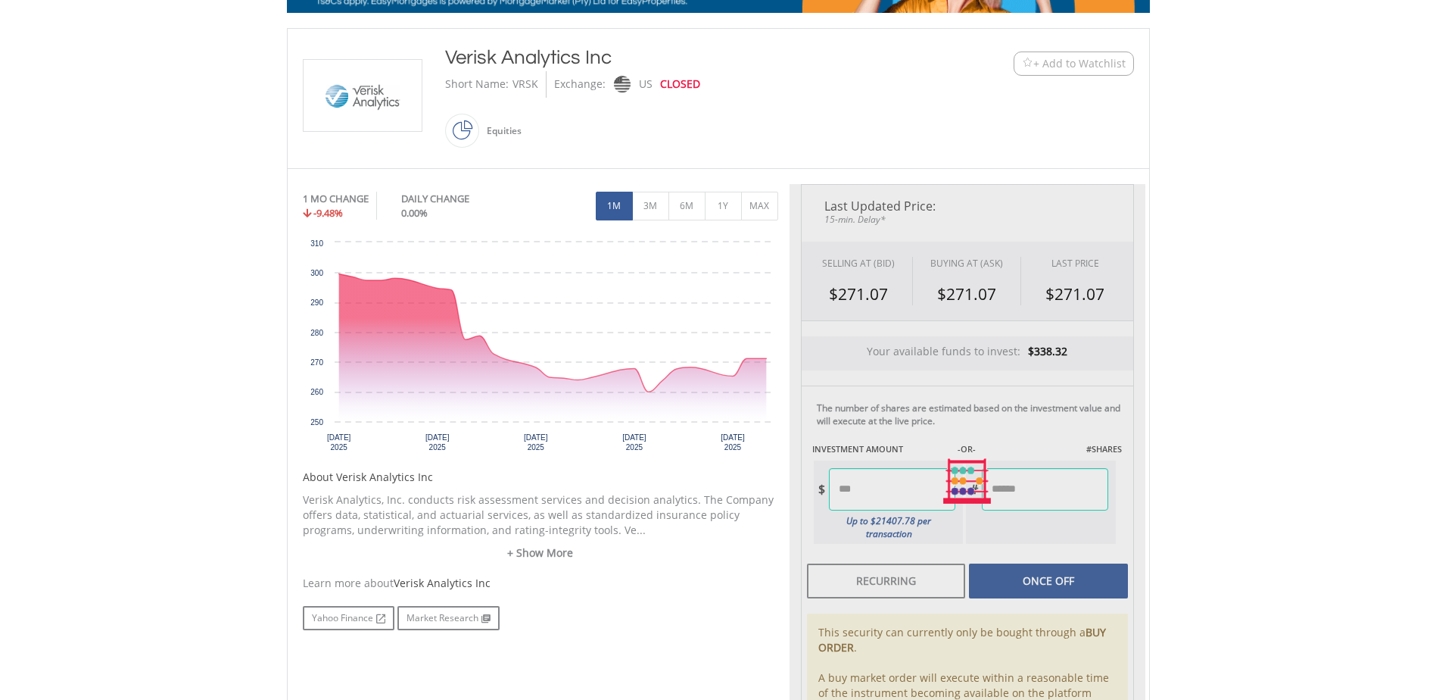
type input "*****"
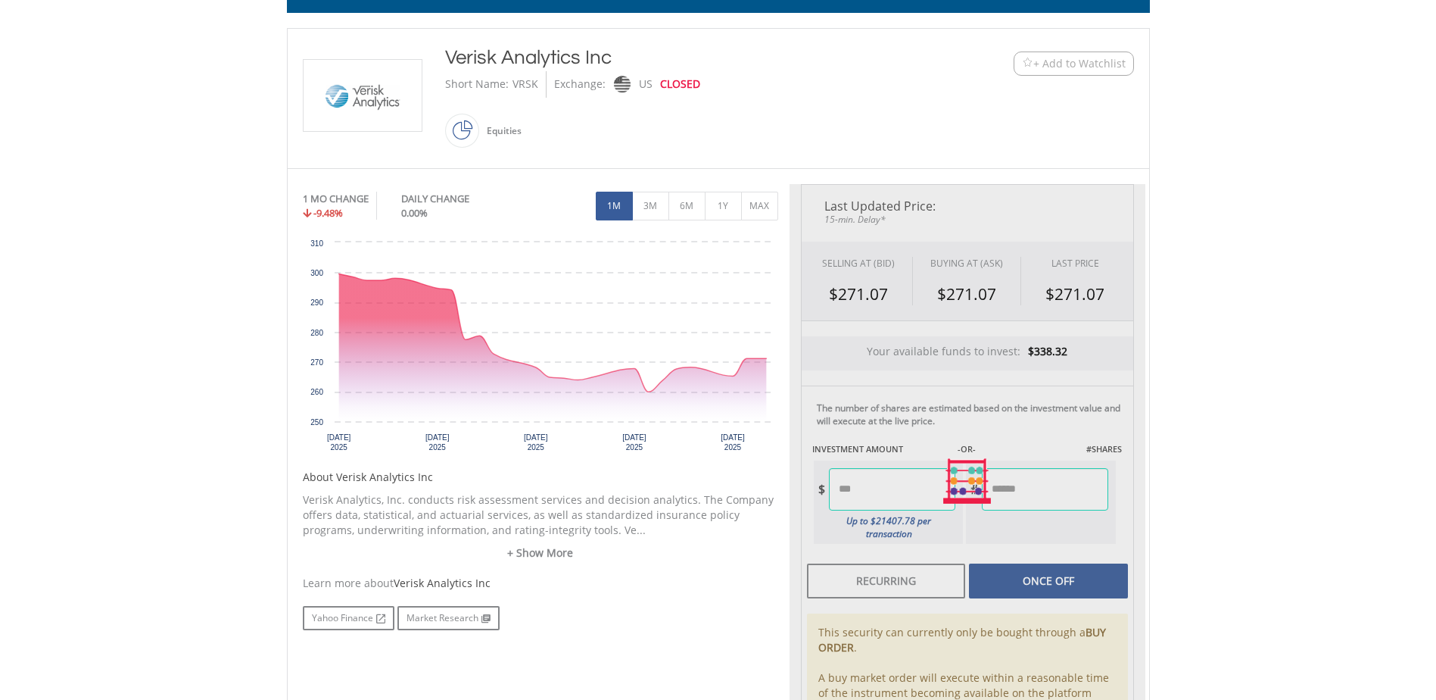
type input "******"
click at [1043, 485] on div "Last Updated Price: 15-min. Delay* SELLING AT (BID) BUYING AT (ASK) LAST PRICE …" at bounding box center [968, 481] width 356 height 594
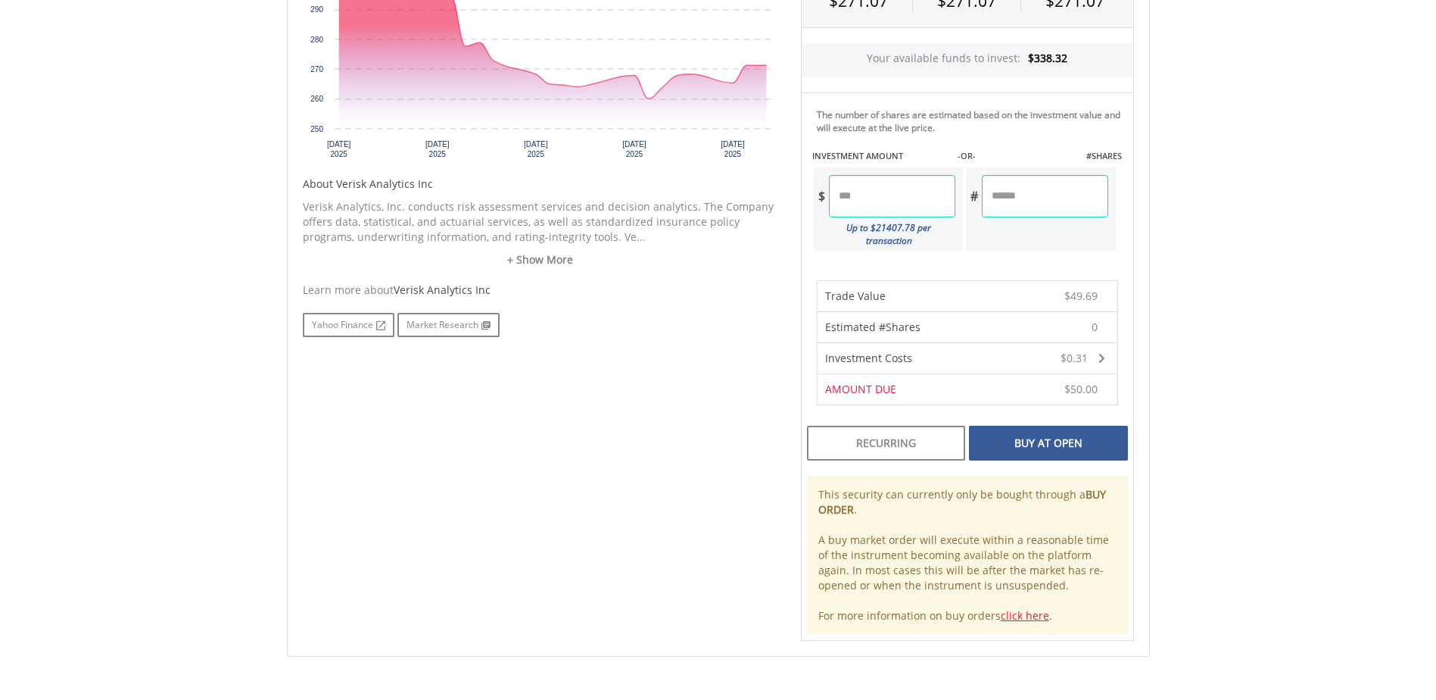
scroll to position [606, 0]
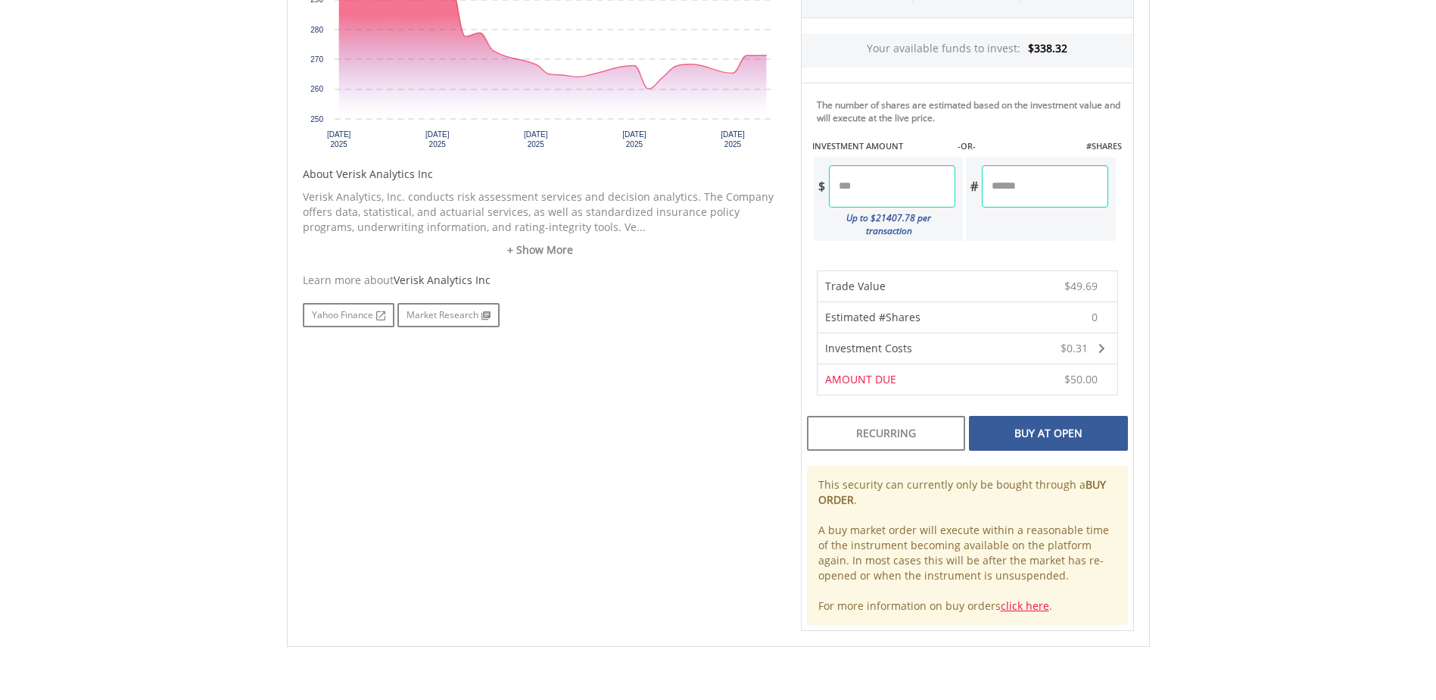
click at [1030, 422] on div "Buy At Open" at bounding box center [1048, 433] width 158 height 35
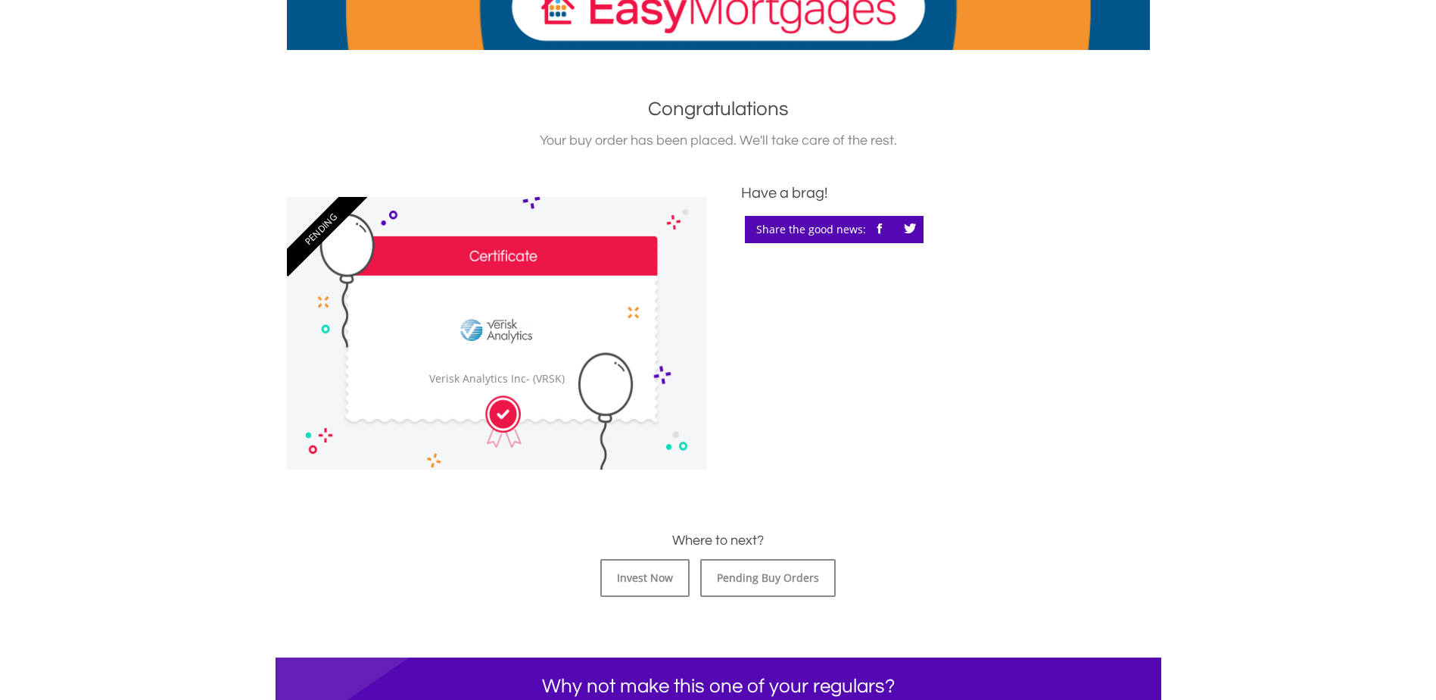
scroll to position [379, 0]
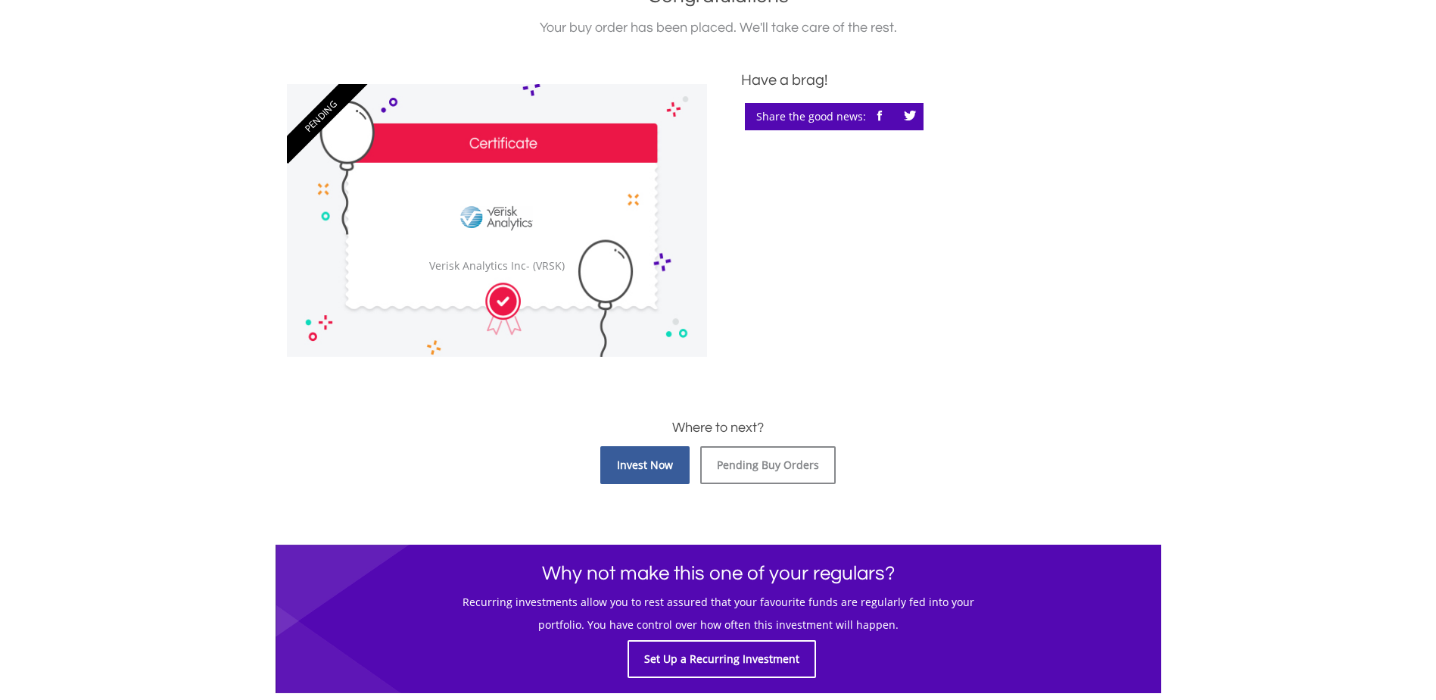
click at [643, 466] on link "Invest Now" at bounding box center [644, 465] width 89 height 38
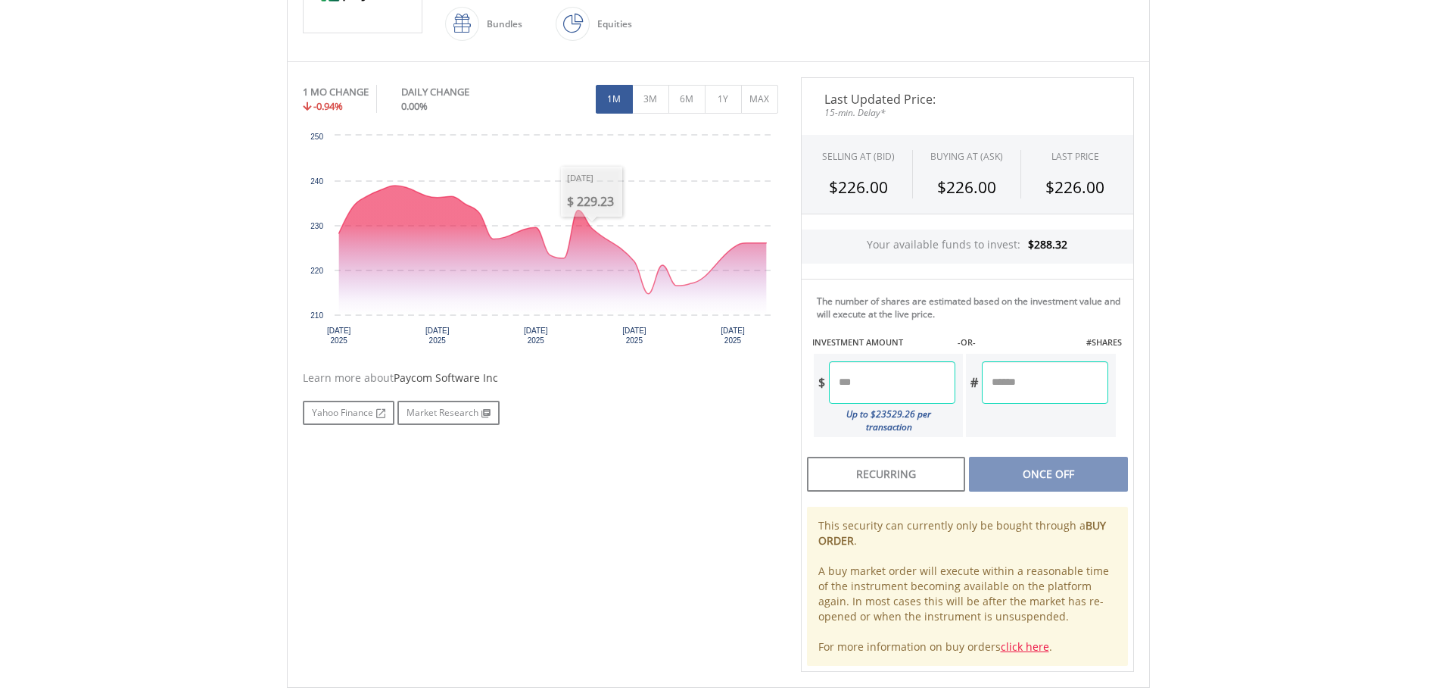
scroll to position [606, 0]
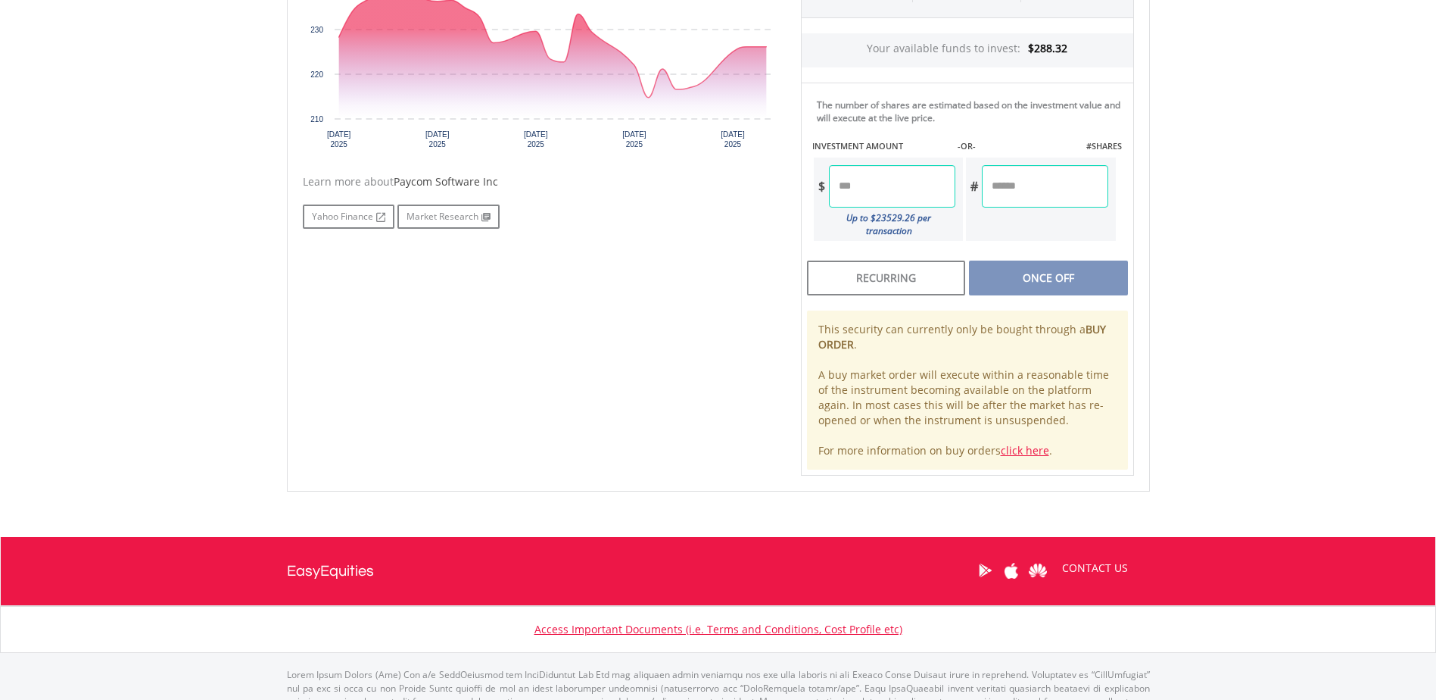
click at [887, 186] on input "number" at bounding box center [892, 186] width 126 height 42
type input "*****"
type input "******"
click at [1058, 191] on div "Last Updated Price: 15-min. Delay* SELLING AT (BID) BUYING AT (ASK) LAST PRICE …" at bounding box center [968, 178] width 356 height 594
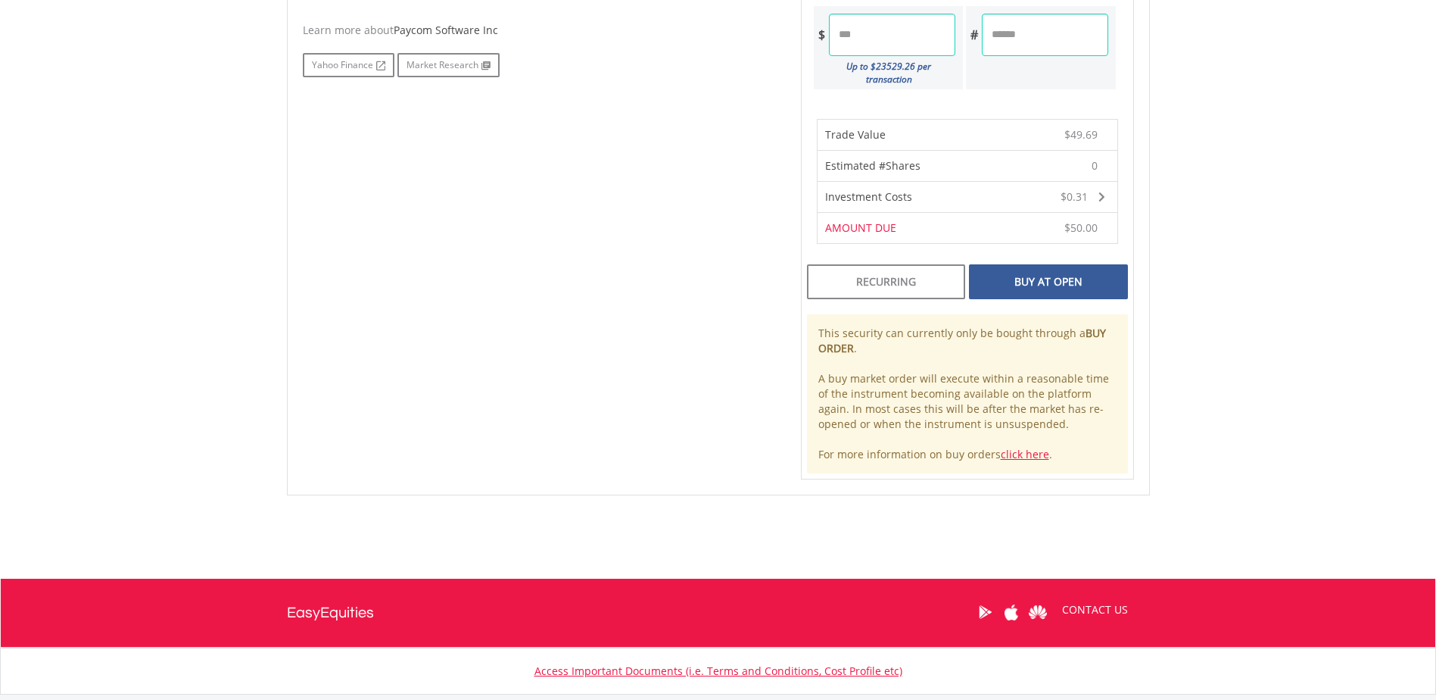
scroll to position [691, 0]
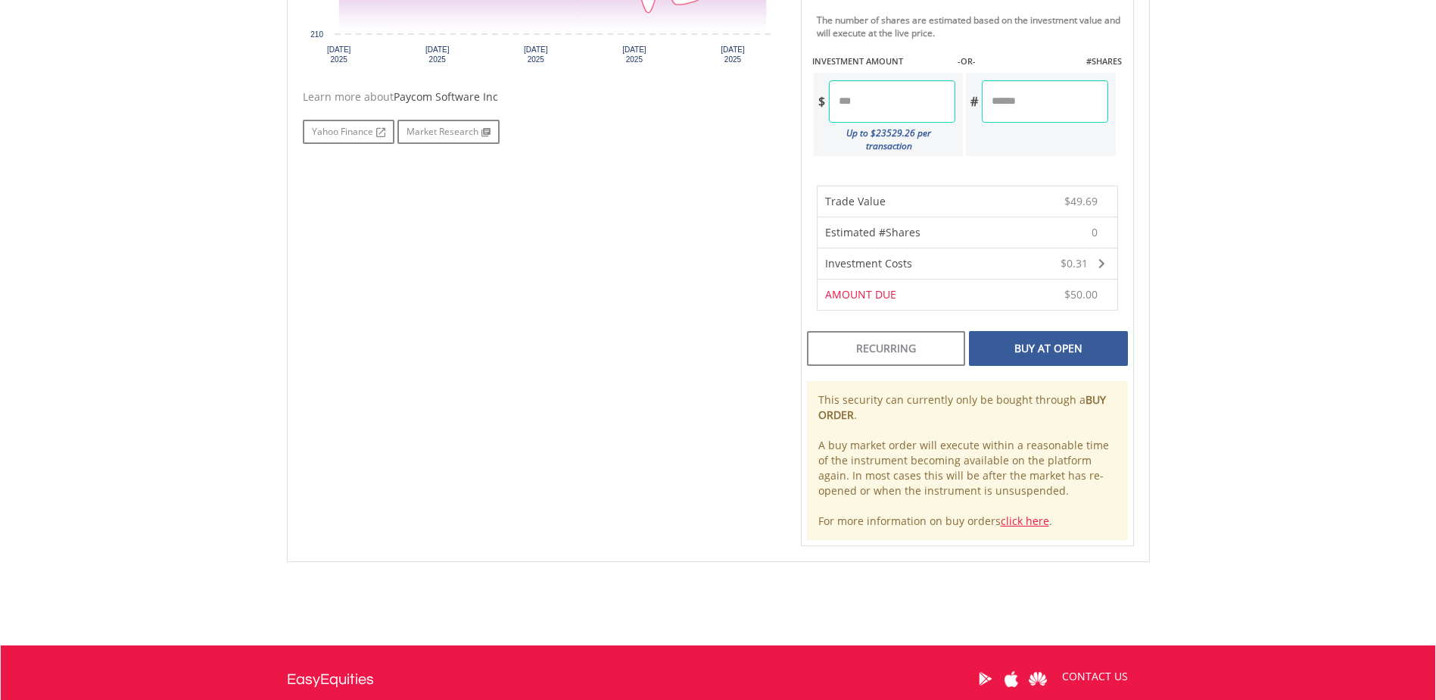
click at [1029, 348] on div "Buy At Open" at bounding box center [1048, 348] width 158 height 35
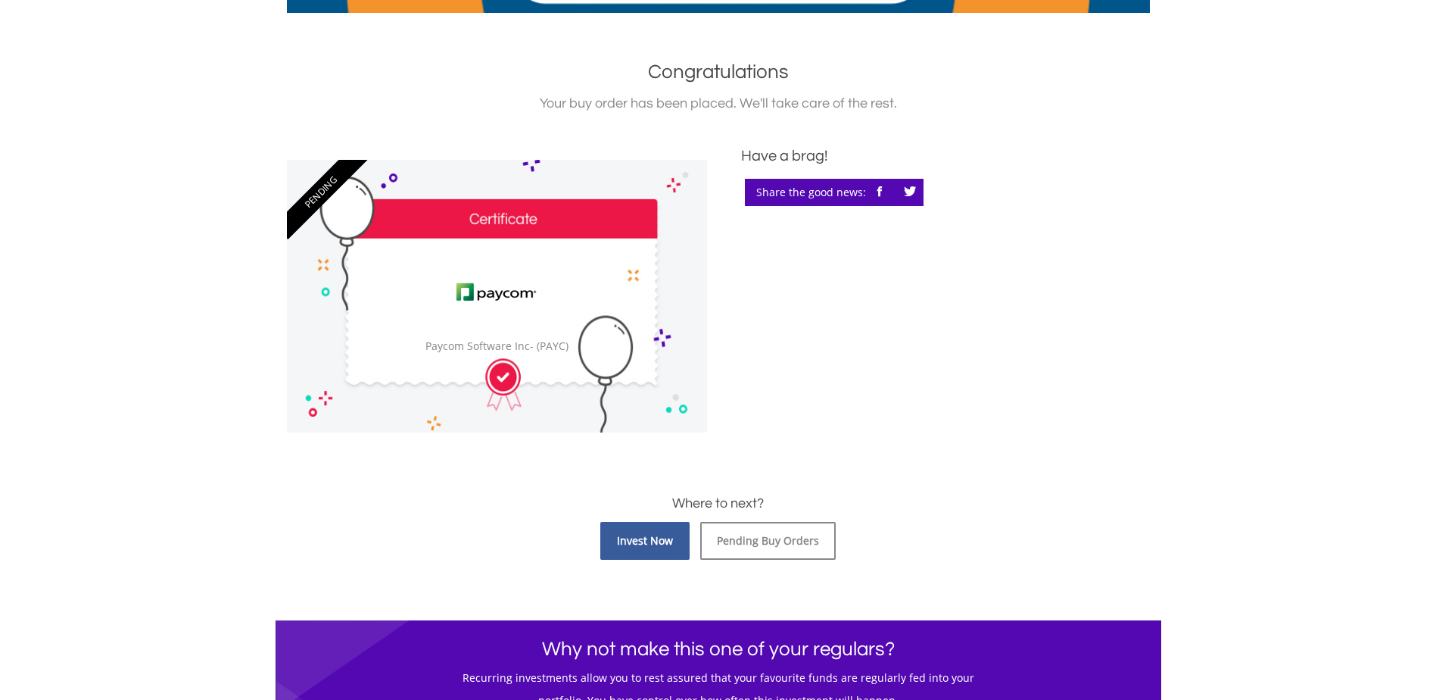
scroll to position [379, 0]
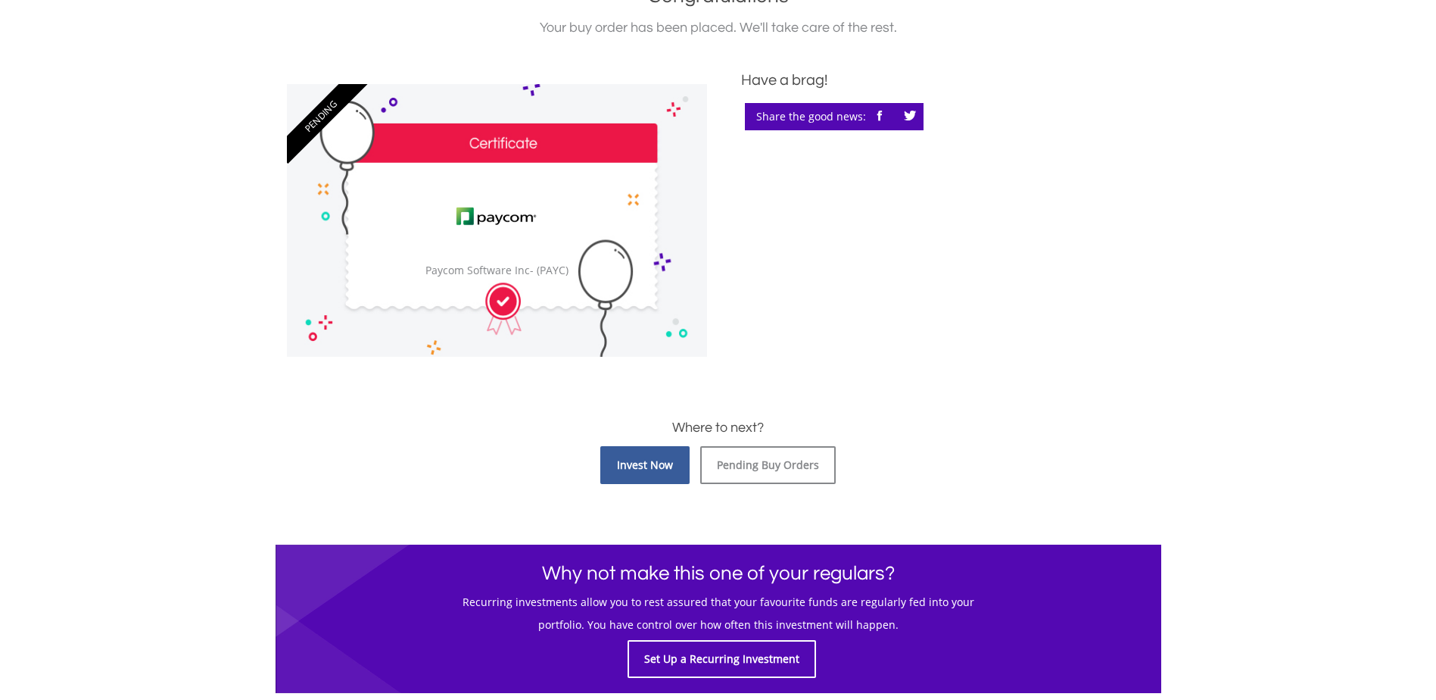
click at [643, 465] on link "Invest Now" at bounding box center [644, 465] width 89 height 38
